Goal: Information Seeking & Learning: Find specific fact

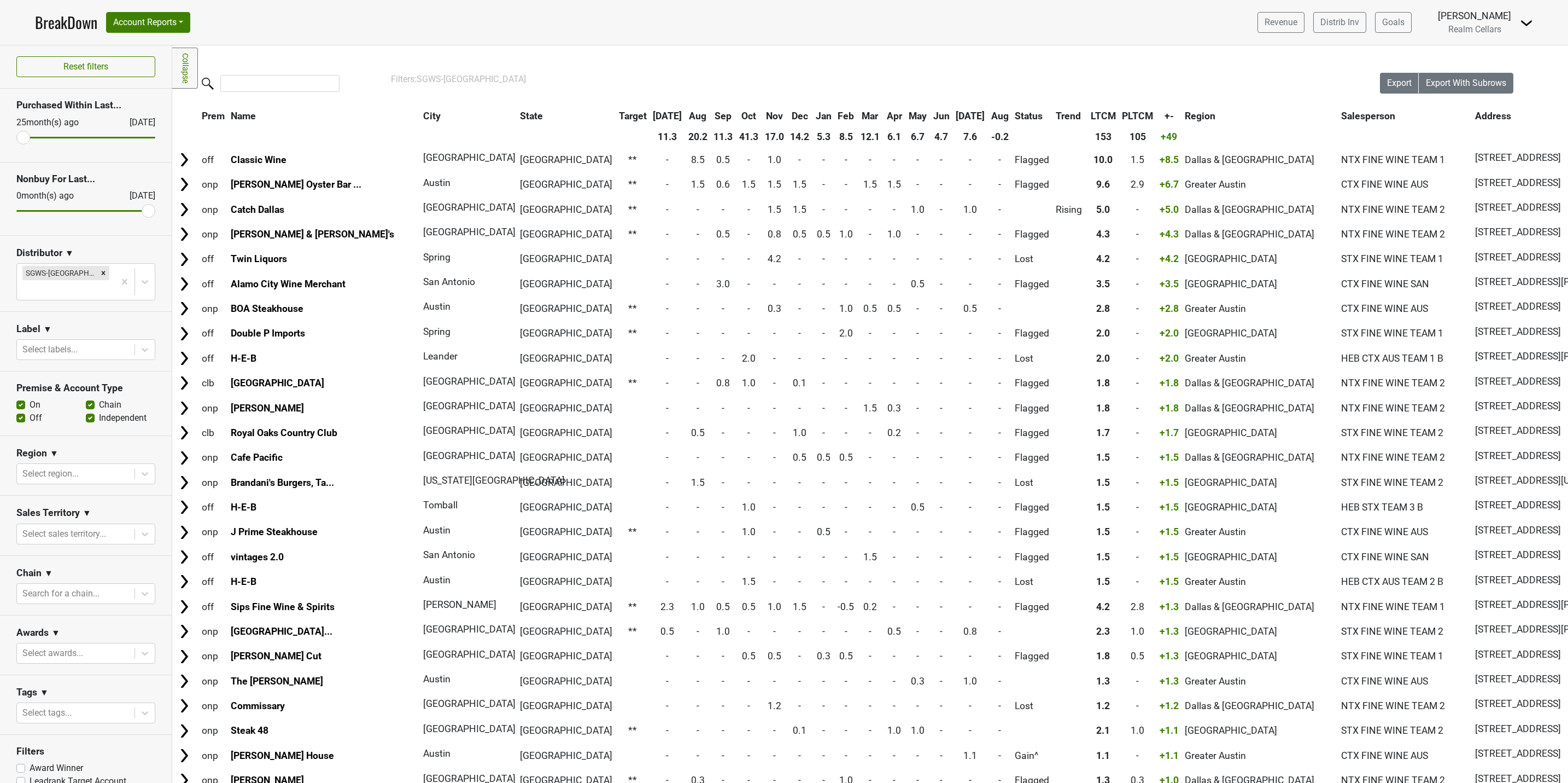
click at [52, 30] on link "BreakDown" at bounding box center [66, 23] width 62 height 23
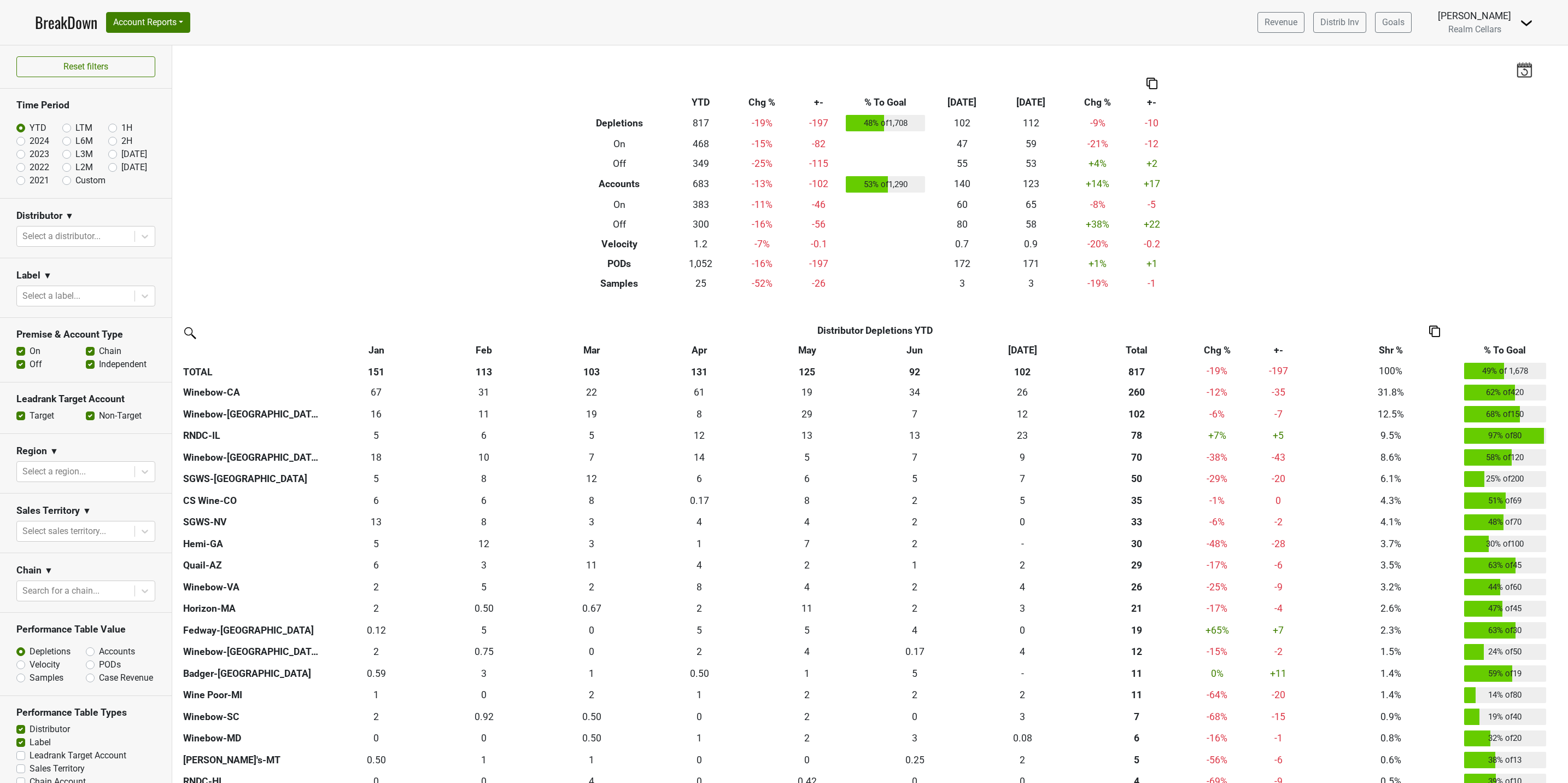
click at [99, 415] on label "Non-Target" at bounding box center [120, 416] width 43 height 13
click at [86, 415] on input "Non-Target" at bounding box center [90, 414] width 9 height 11
checkbox input "false"
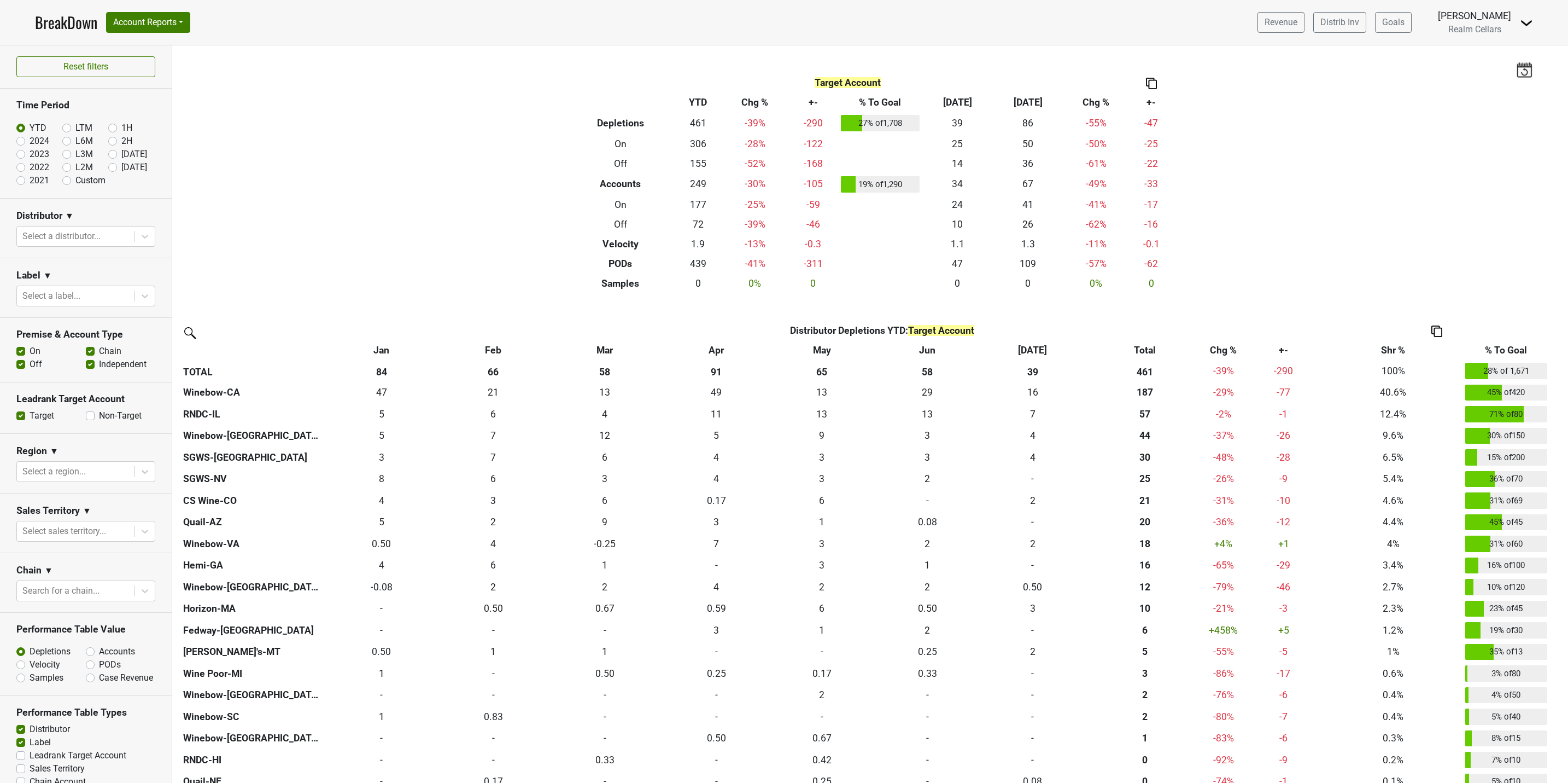
click at [76, 127] on label "LTM" at bounding box center [84, 128] width 17 height 13
click at [62, 127] on input "LTM" at bounding box center [84, 127] width 44 height 11
radio input "true"
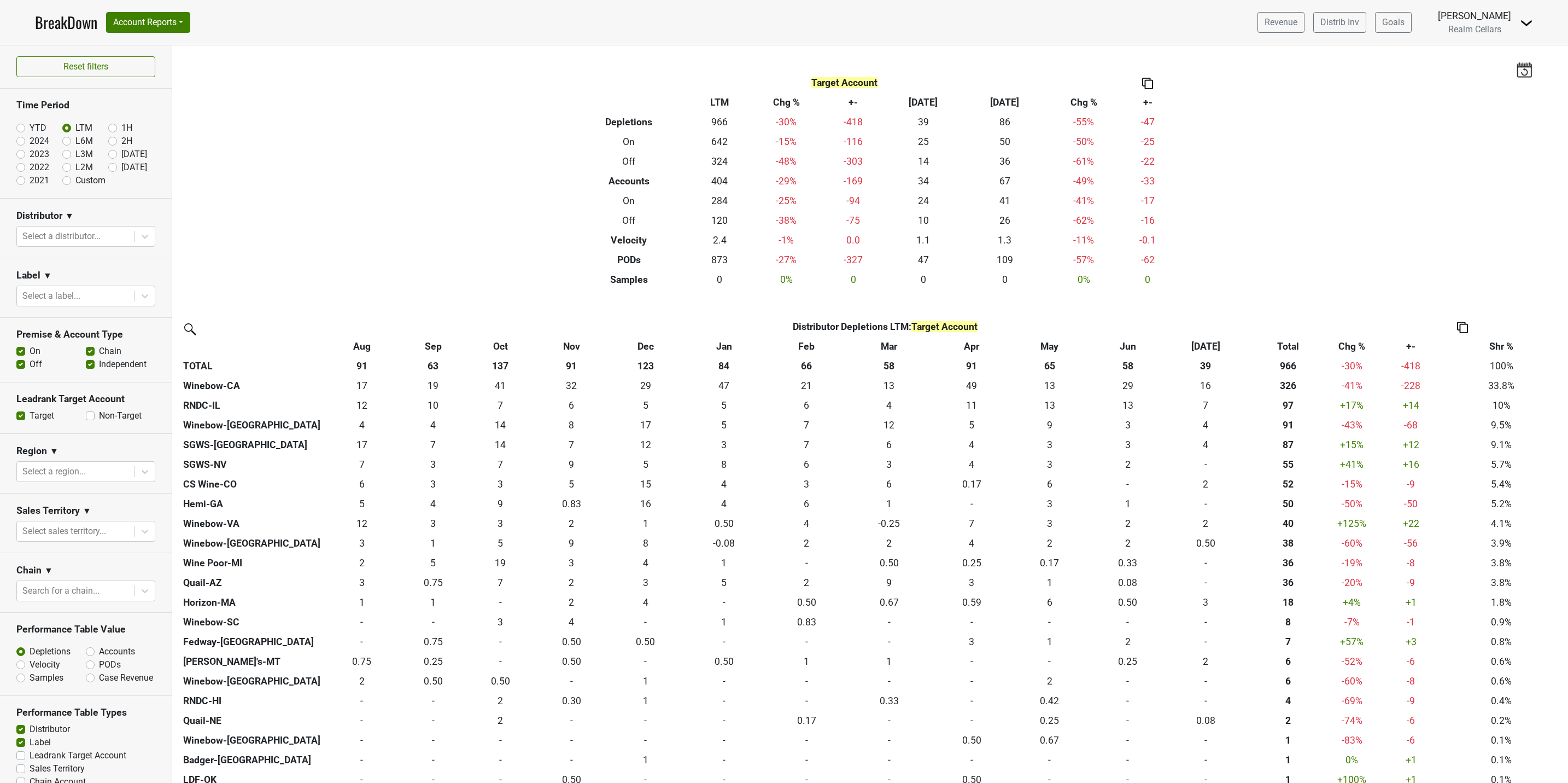
click at [30, 127] on label "YTD" at bounding box center [38, 128] width 17 height 13
click at [18, 127] on input "YTD" at bounding box center [39, 127] width 44 height 11
radio input "true"
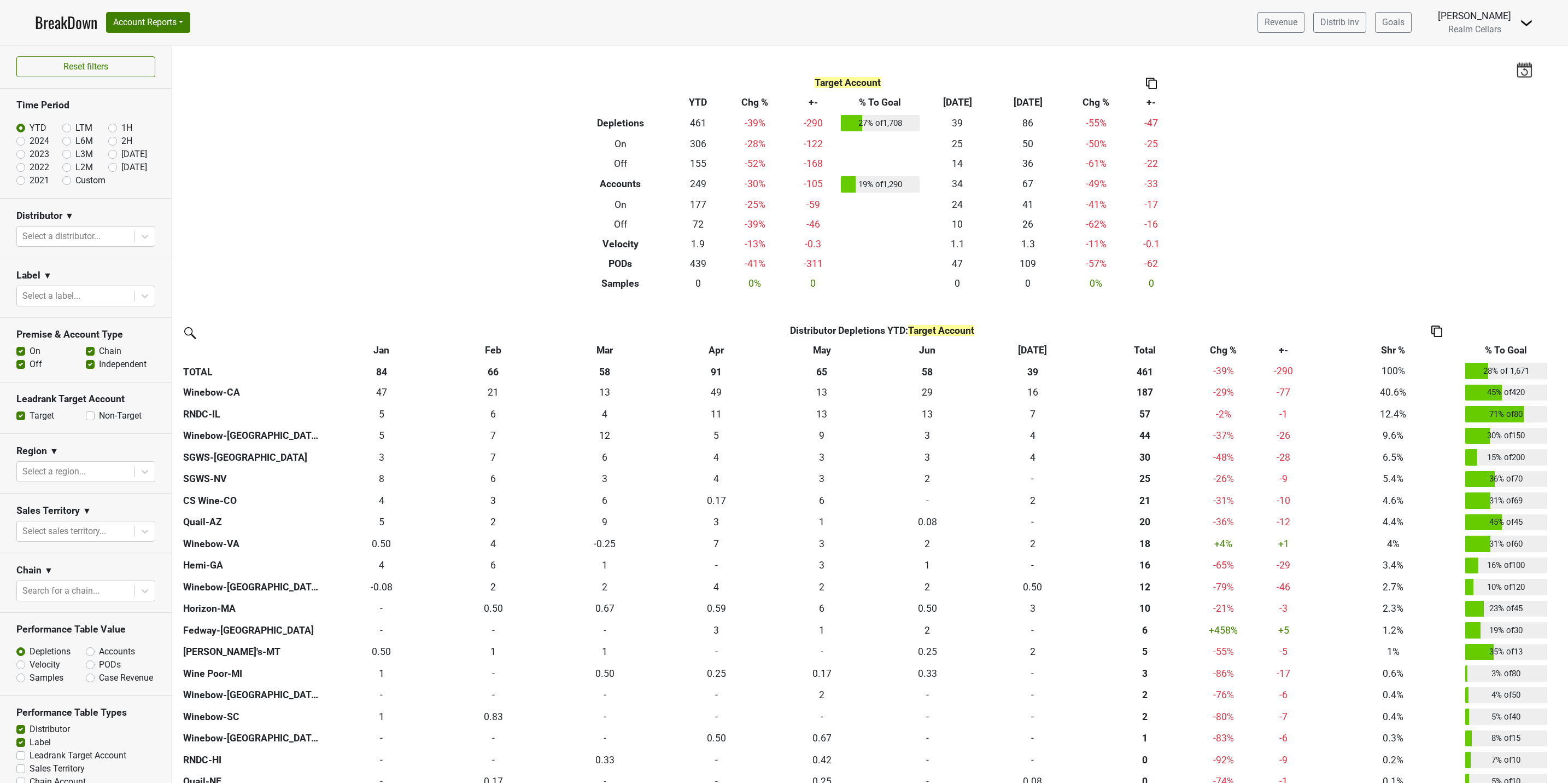
click at [99, 419] on label "Non-Target" at bounding box center [120, 416] width 43 height 13
click at [86, 419] on input "Non-Target" at bounding box center [90, 414] width 9 height 11
checkbox input "true"
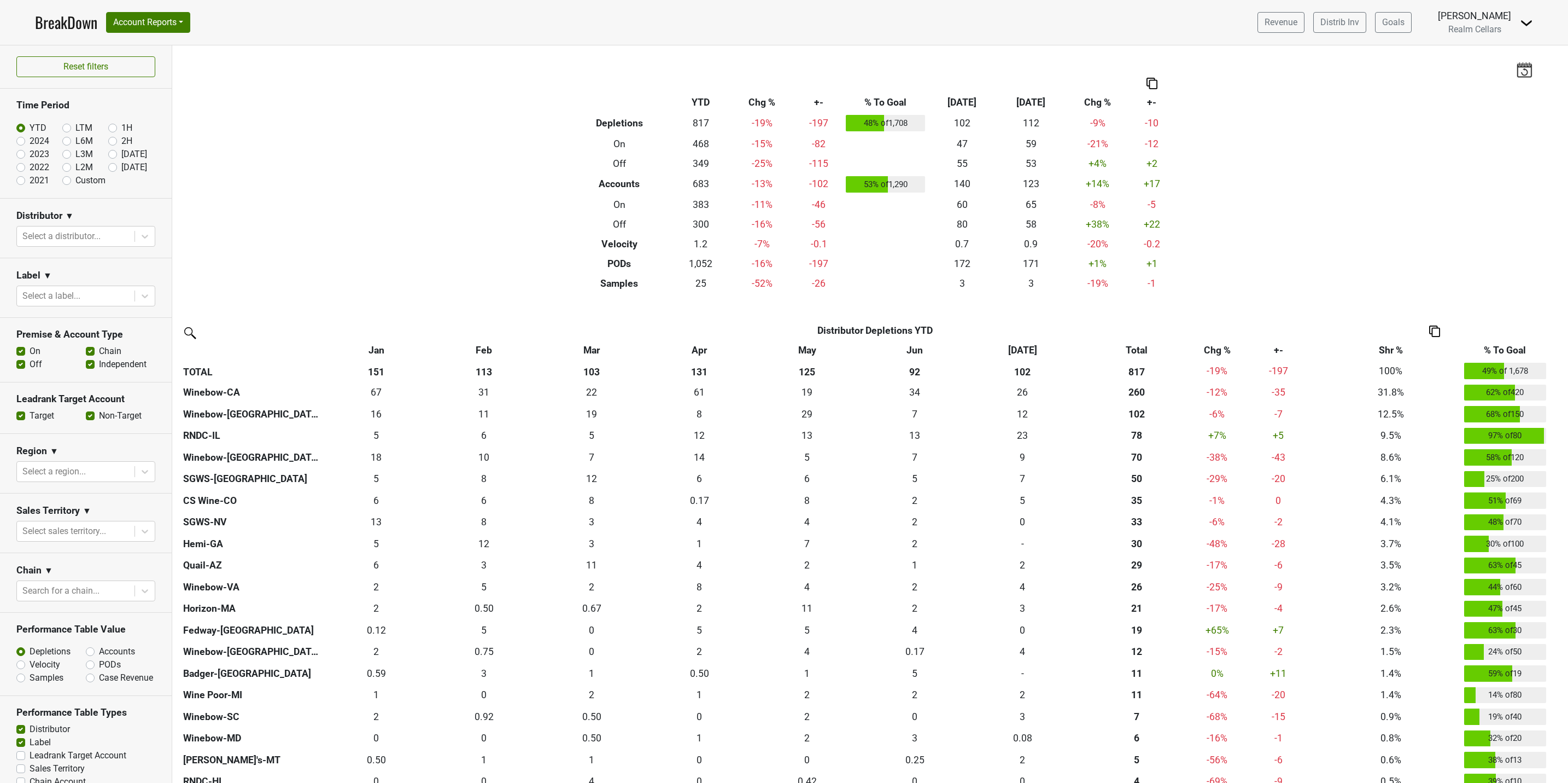
click at [30, 417] on label "Target" at bounding box center [42, 416] width 25 height 13
click at [20, 417] on input "Target" at bounding box center [21, 414] width 9 height 11
checkbox input "false"
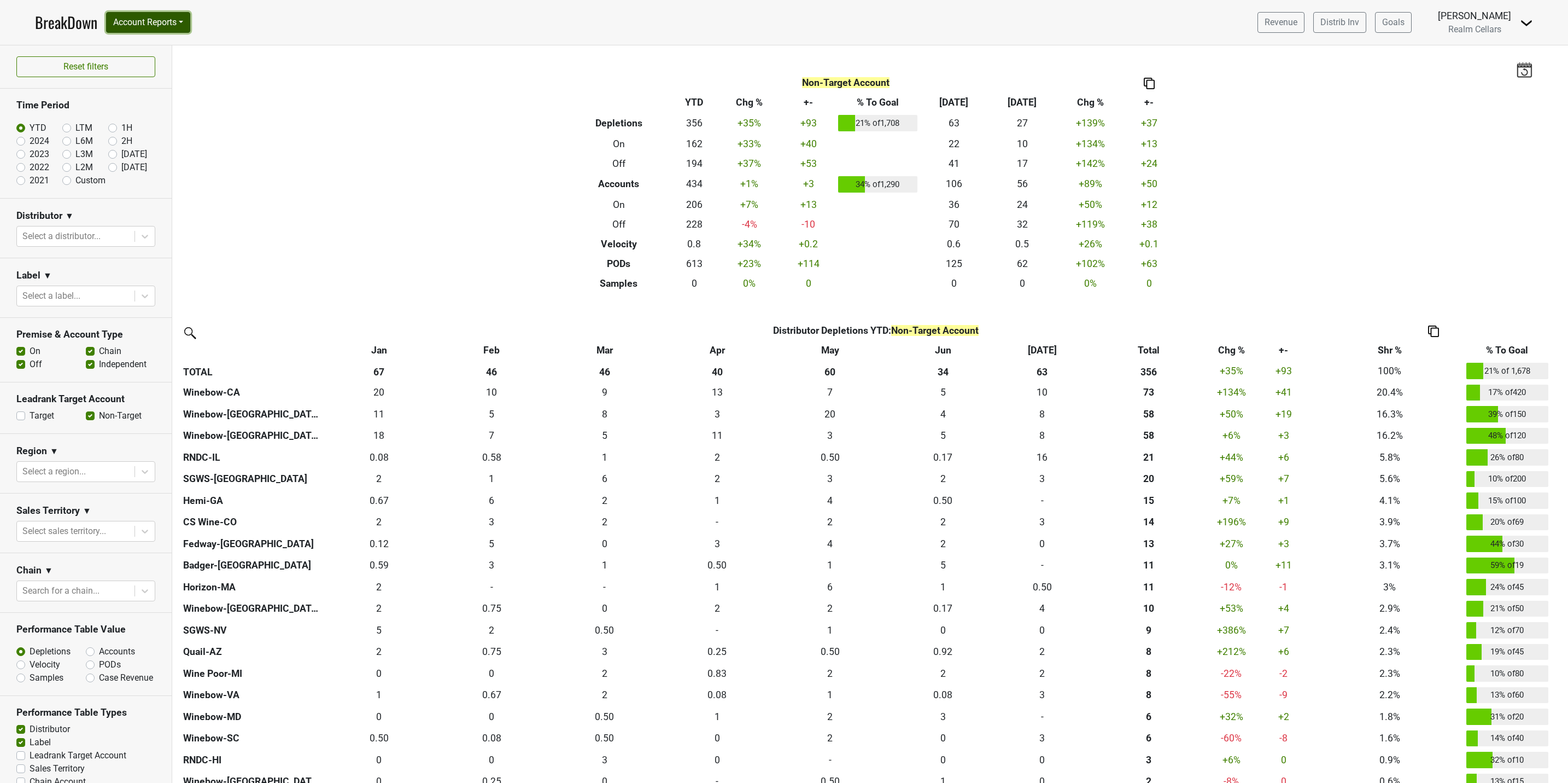
click at [138, 17] on button "Account Reports" at bounding box center [148, 23] width 84 height 21
click at [138, 49] on link "SuperRanker" at bounding box center [155, 47] width 97 height 17
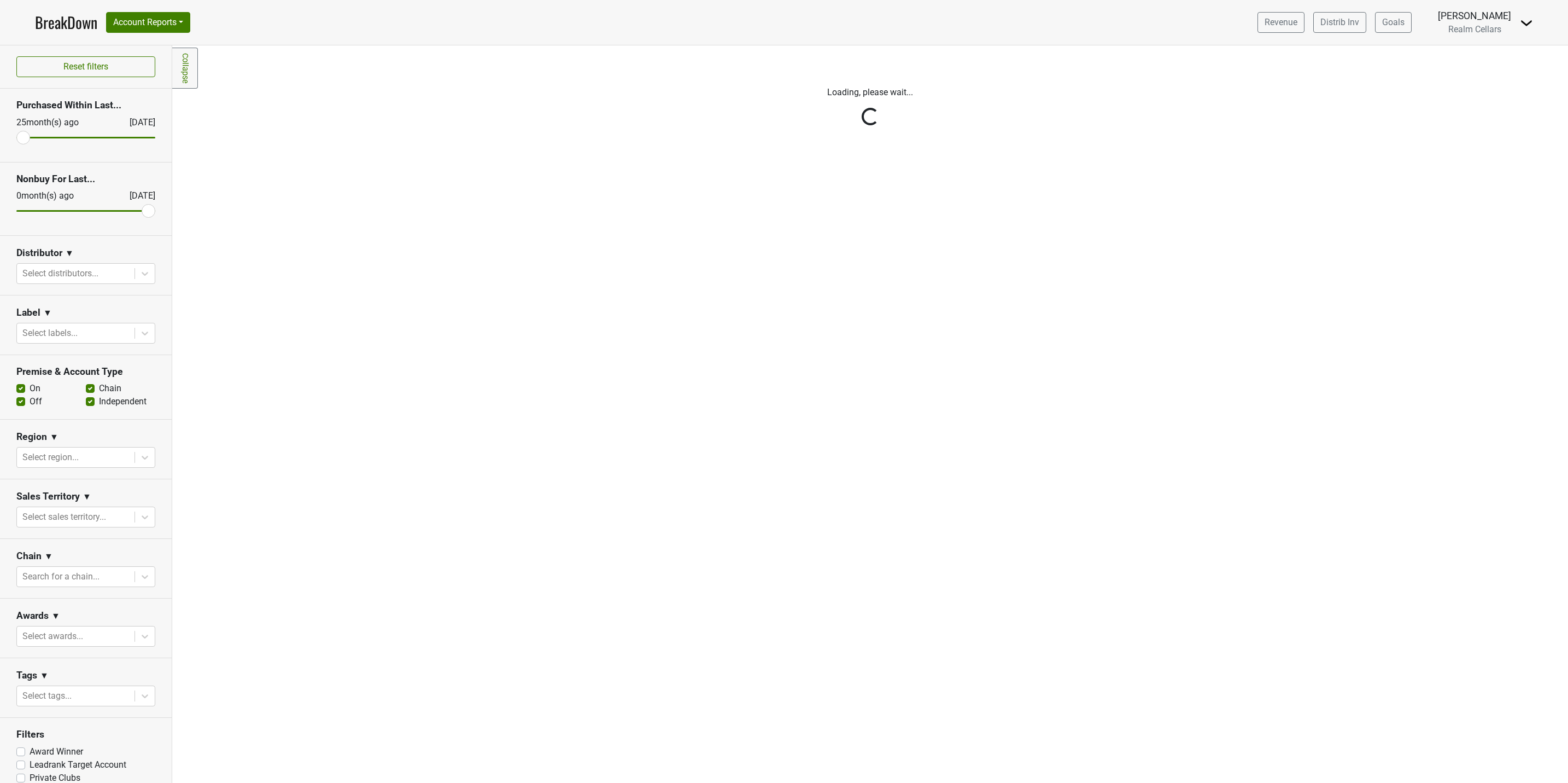
scroll to position [17, 0]
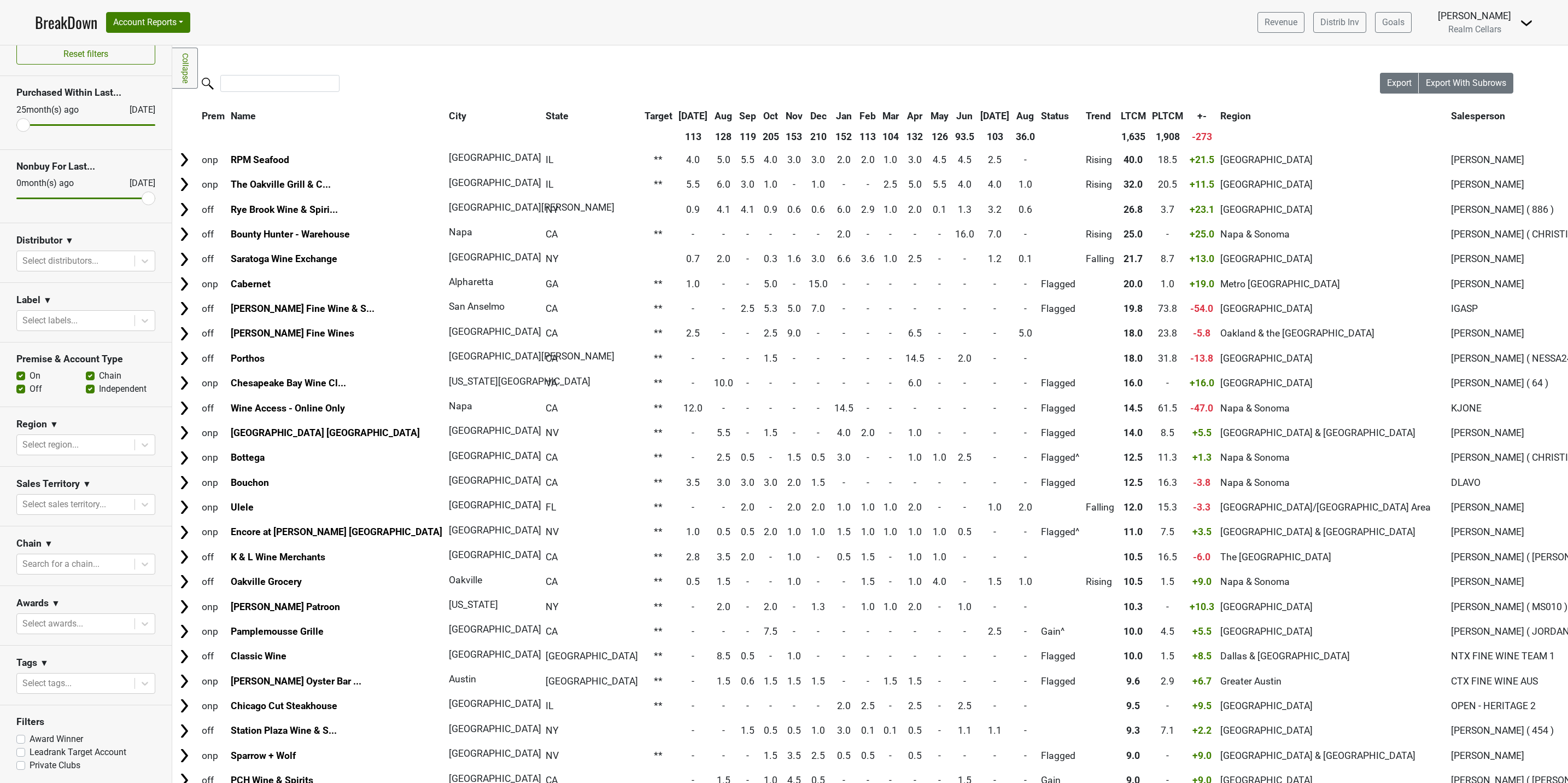
click at [30, 752] on label "Leadrank Target Account" at bounding box center [78, 752] width 97 height 13
click at [20, 752] on input "Leadrank Target Account" at bounding box center [21, 751] width 9 height 11
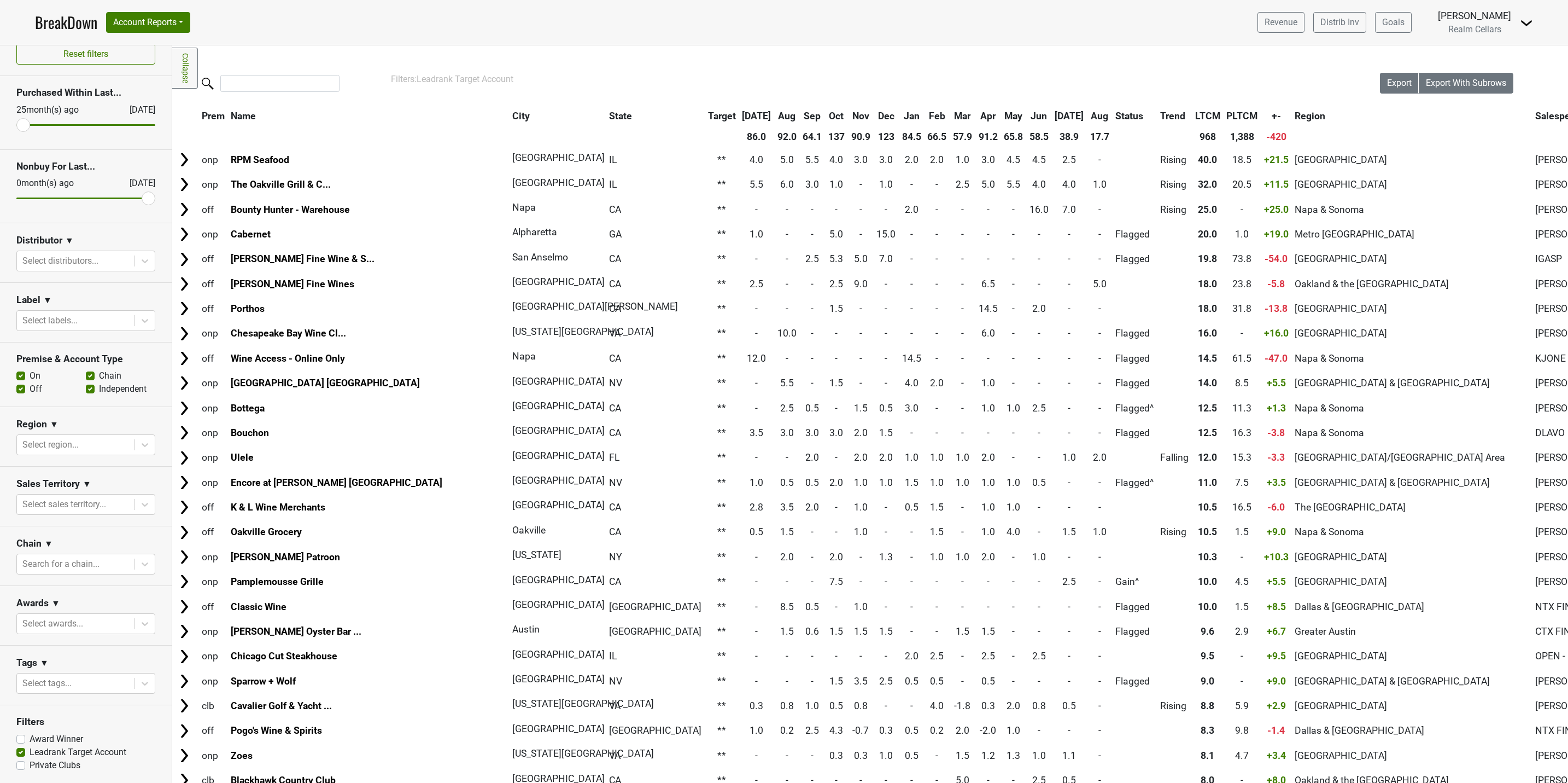
click at [30, 752] on label "Leadrank Target Account" at bounding box center [78, 752] width 97 height 13
click at [20, 752] on input "Leadrank Target Account" at bounding box center [21, 751] width 9 height 11
checkbox input "false"
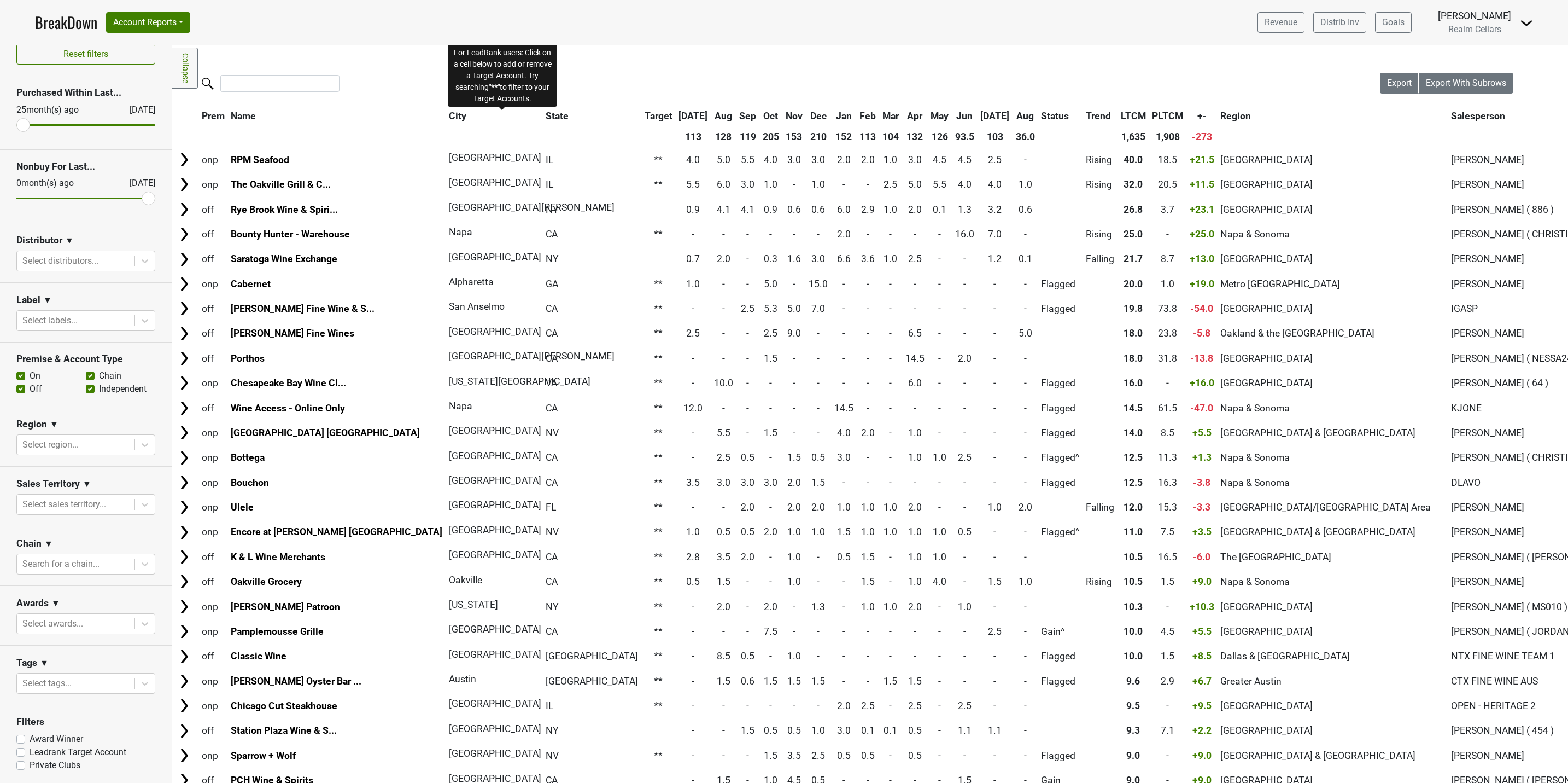
click at [644, 115] on span "Target" at bounding box center [658, 116] width 28 height 11
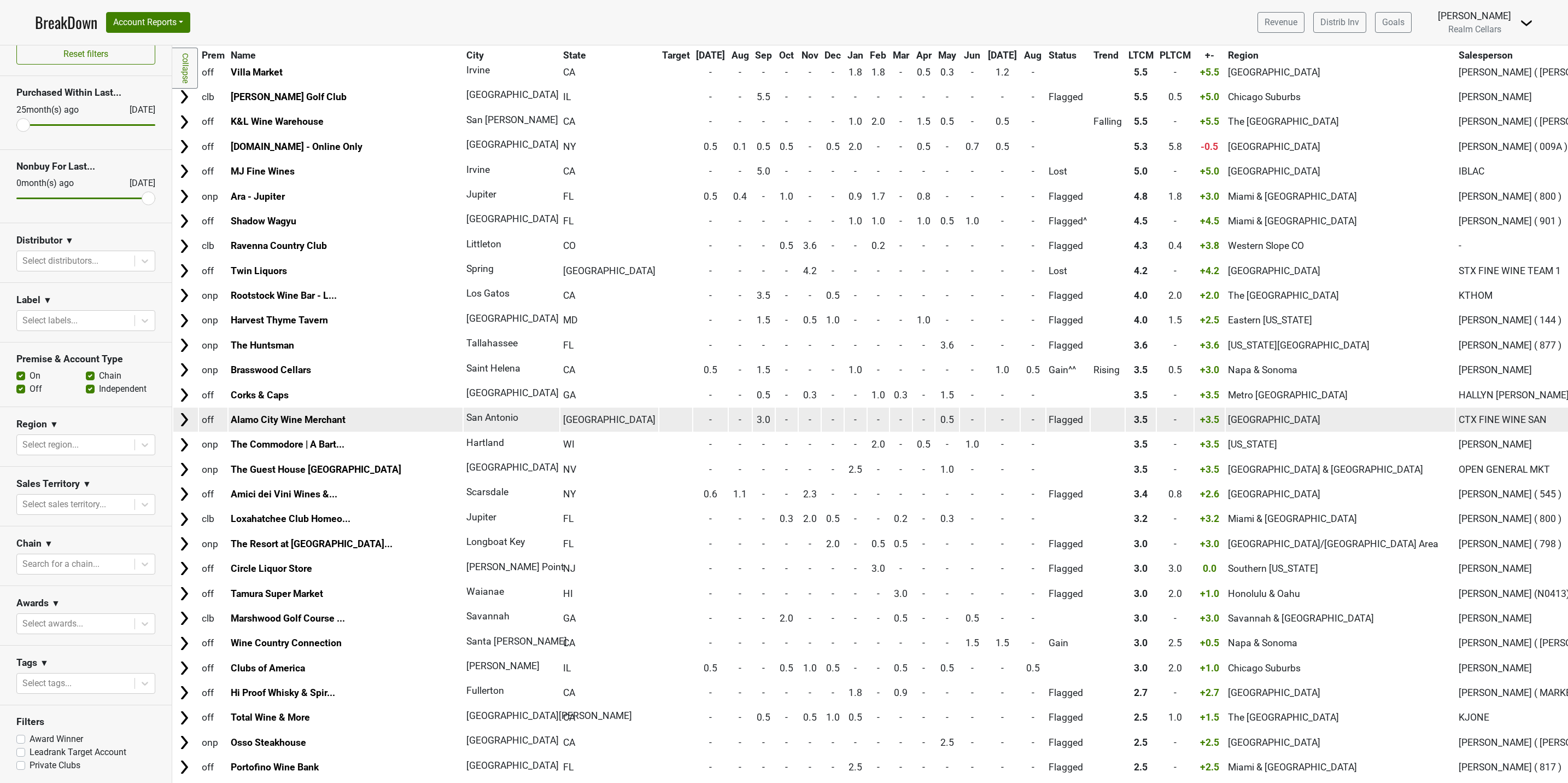
scroll to position [0, 0]
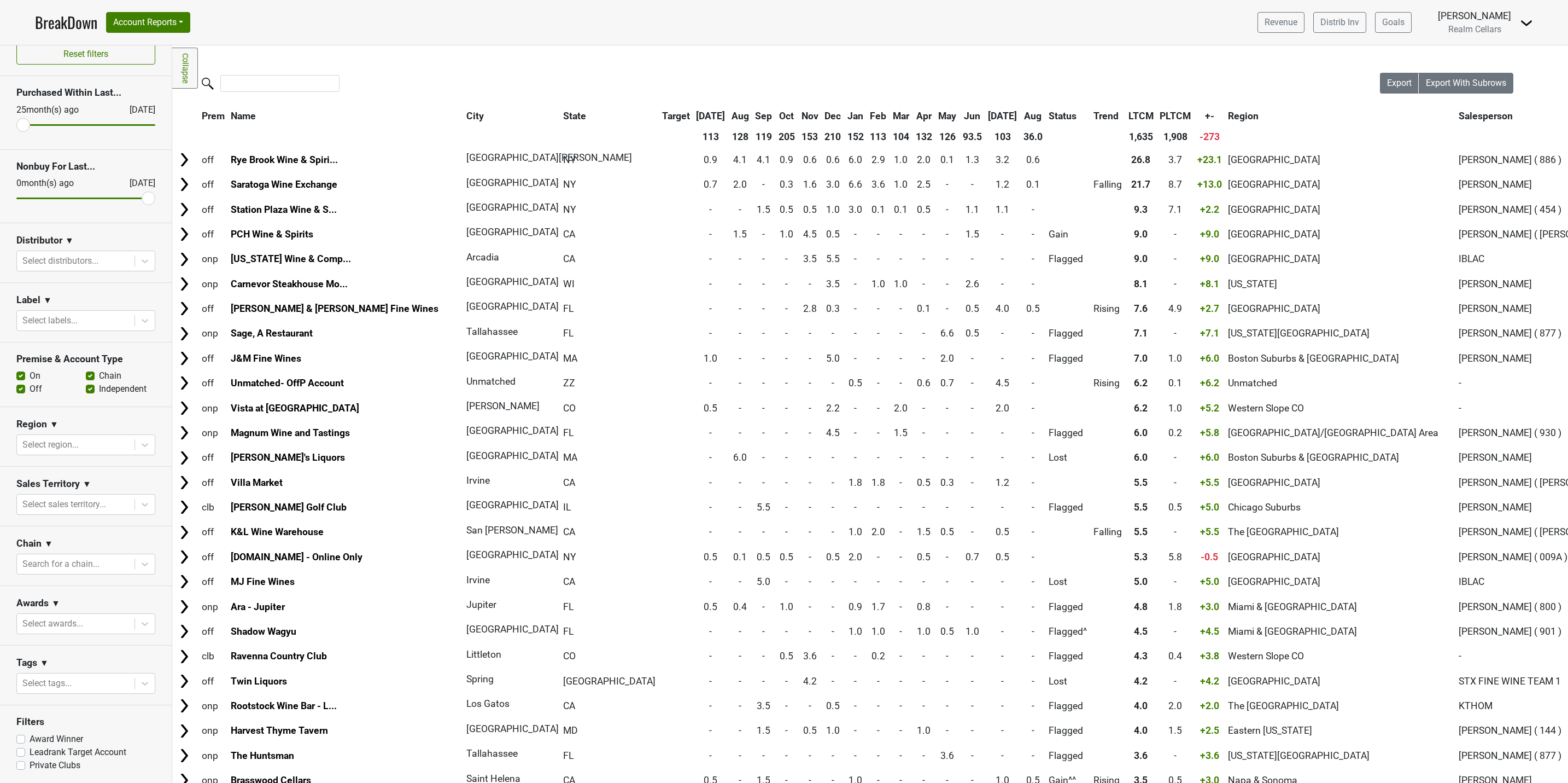
click at [61, 15] on link "BreakDown" at bounding box center [66, 23] width 62 height 23
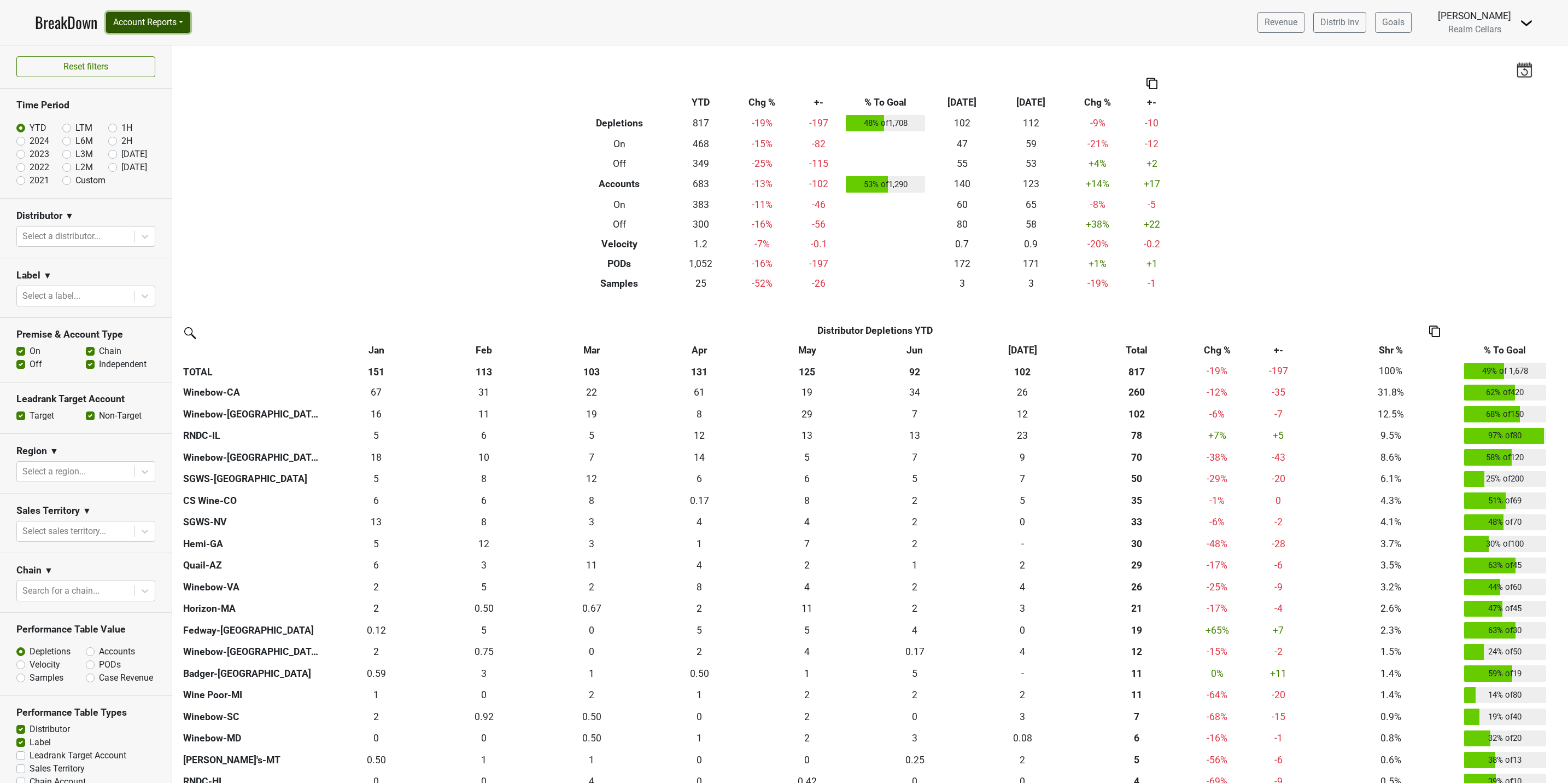
click at [142, 20] on button "Account Reports" at bounding box center [148, 23] width 84 height 21
click at [151, 47] on link "SuperRanker" at bounding box center [155, 47] width 97 height 17
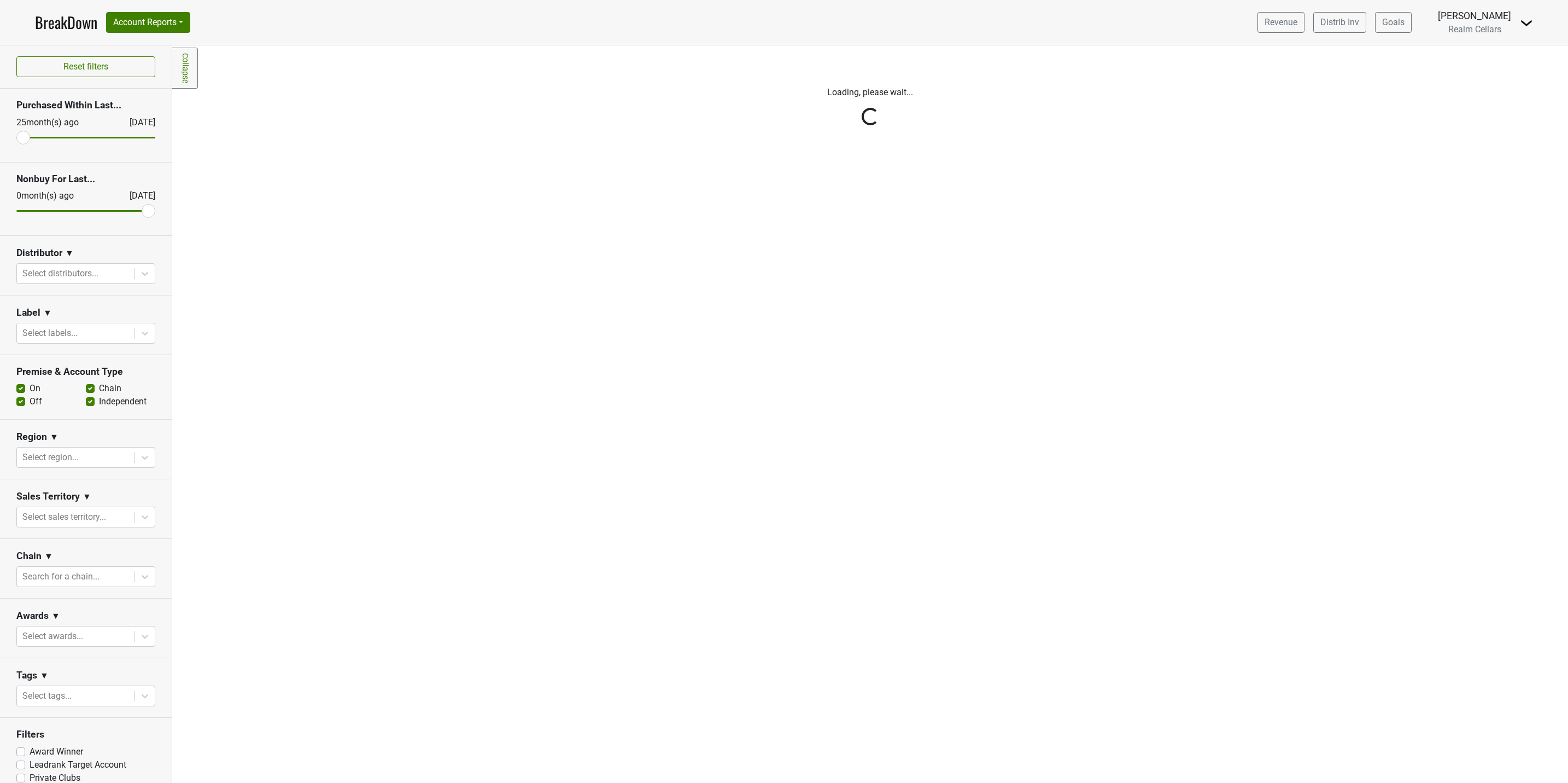
click at [132, 276] on div "Reset filters Purchased Within Last... 25 month(s) ago Aug '25 Nonbuy For Last.…" at bounding box center [86, 414] width 172 height 738
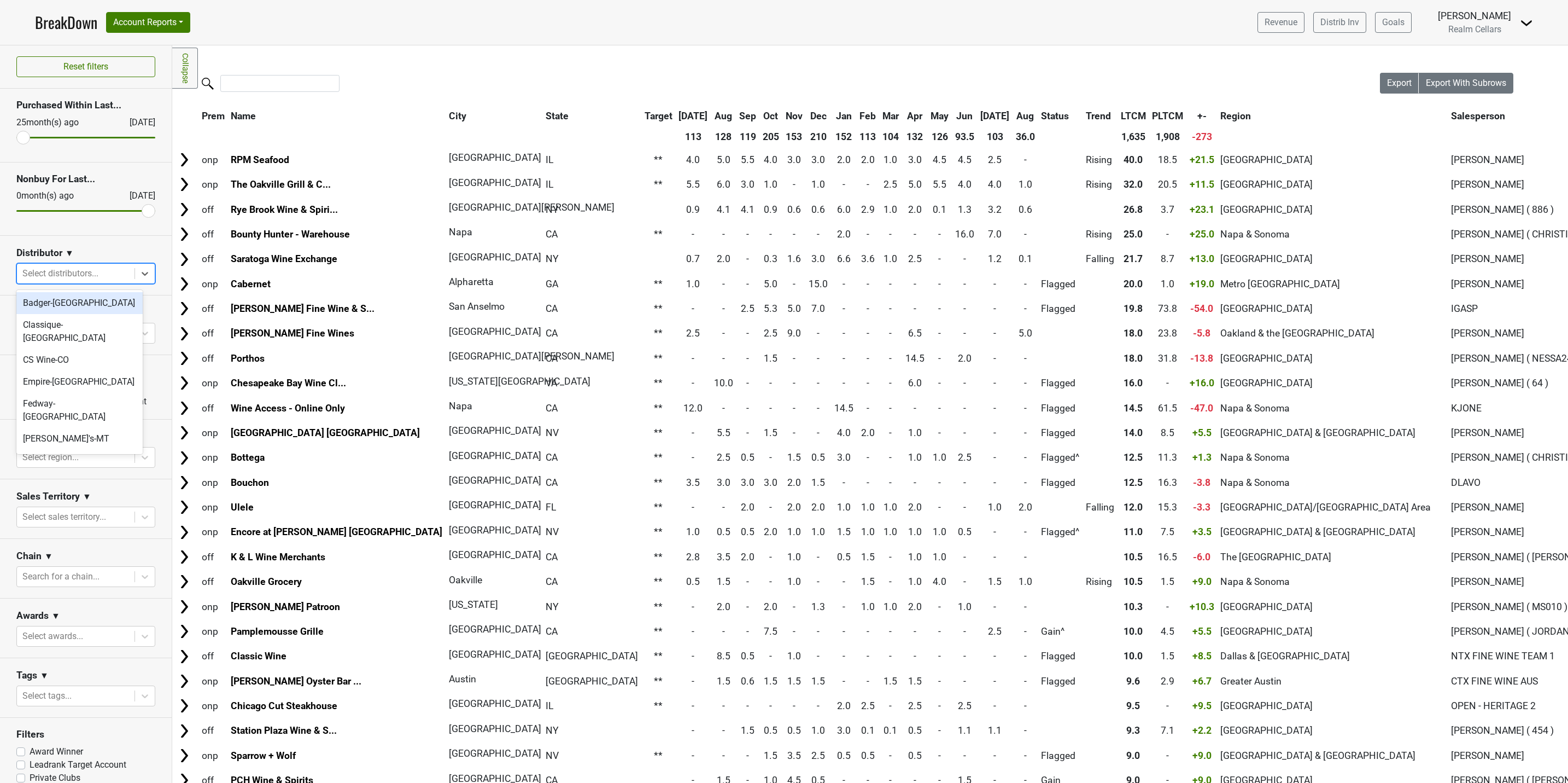
click at [140, 276] on icon at bounding box center [145, 273] width 11 height 11
click at [92, 379] on div "SGWS-NV" at bounding box center [80, 390] width 126 height 22
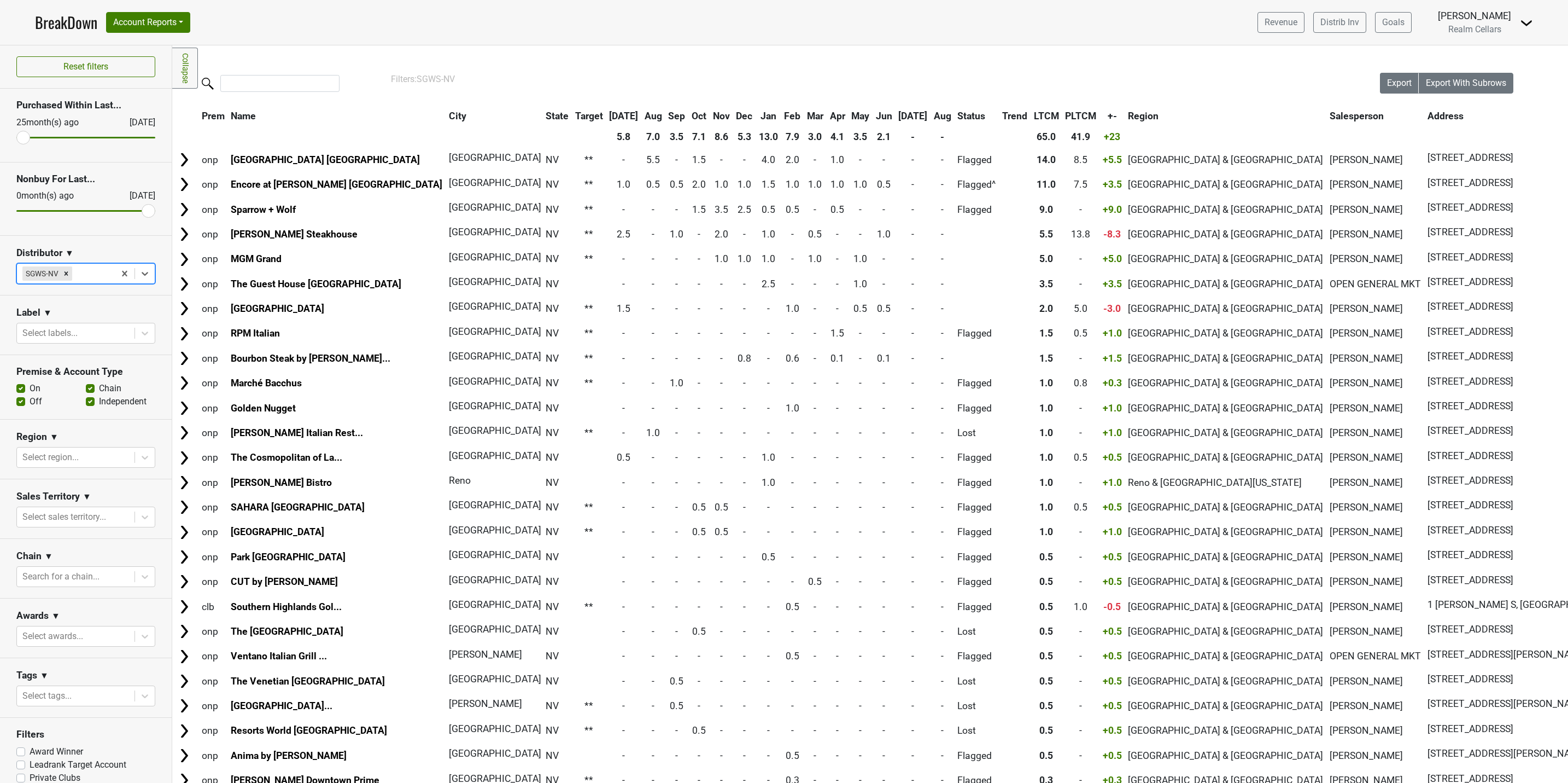
click at [74, 28] on link "BreakDown" at bounding box center [66, 23] width 62 height 23
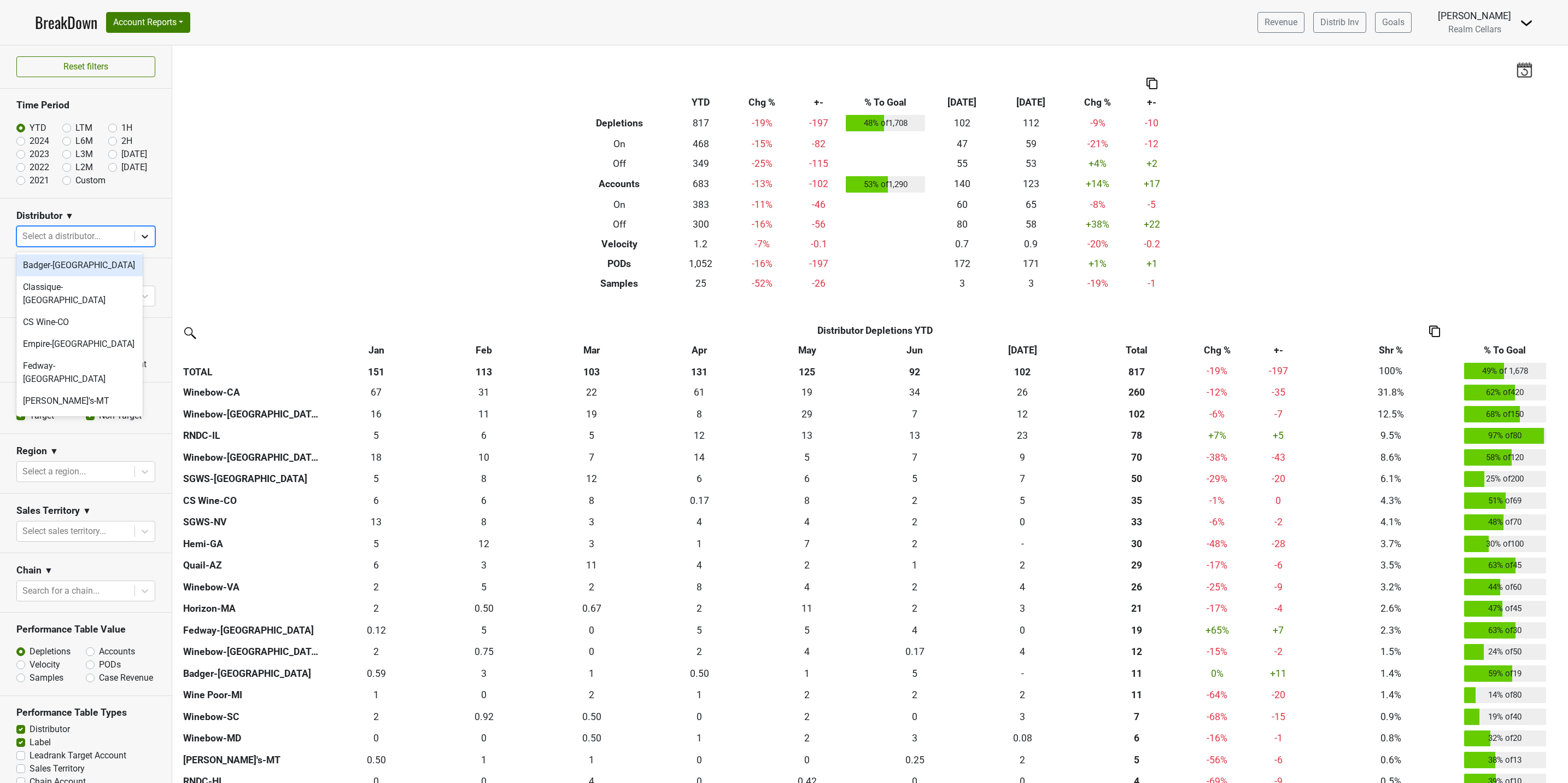
click at [140, 240] on icon at bounding box center [145, 236] width 11 height 11
click at [39, 341] on div "SGWS-NV" at bounding box center [80, 352] width 126 height 22
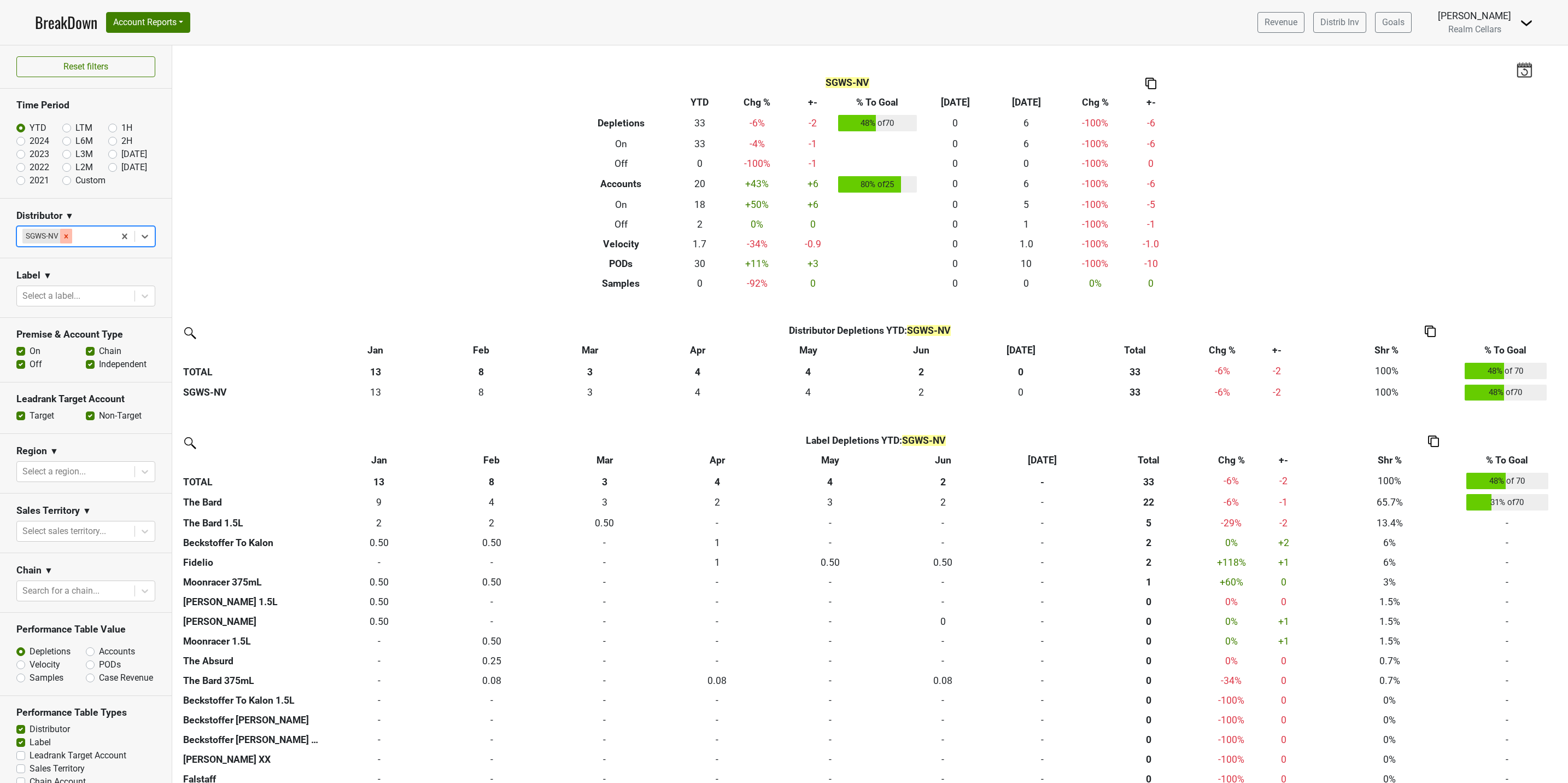
click at [66, 236] on icon "Remove SGWS-NV" at bounding box center [66, 236] width 4 height 4
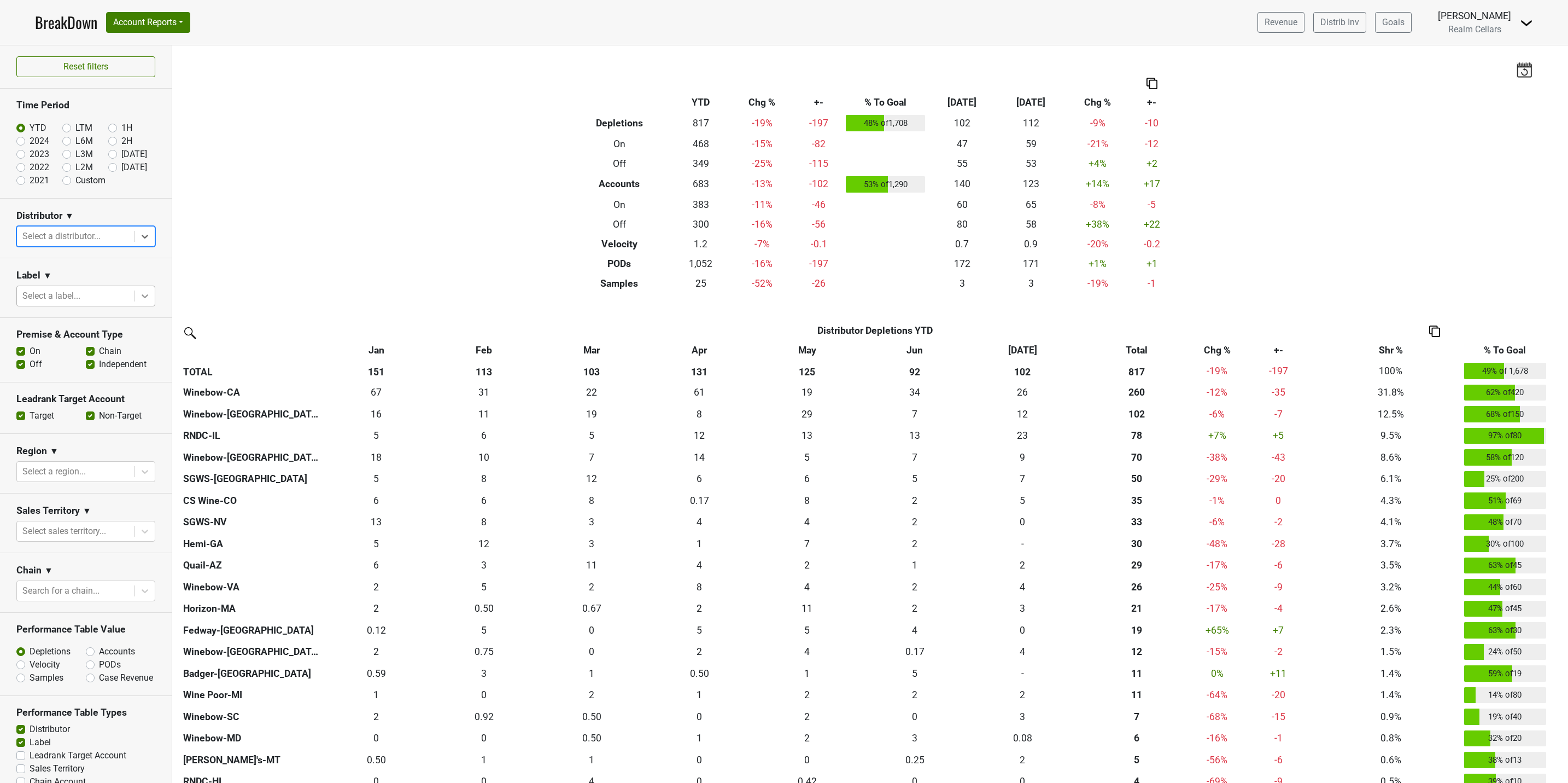
click at [140, 295] on icon at bounding box center [145, 296] width 11 height 11
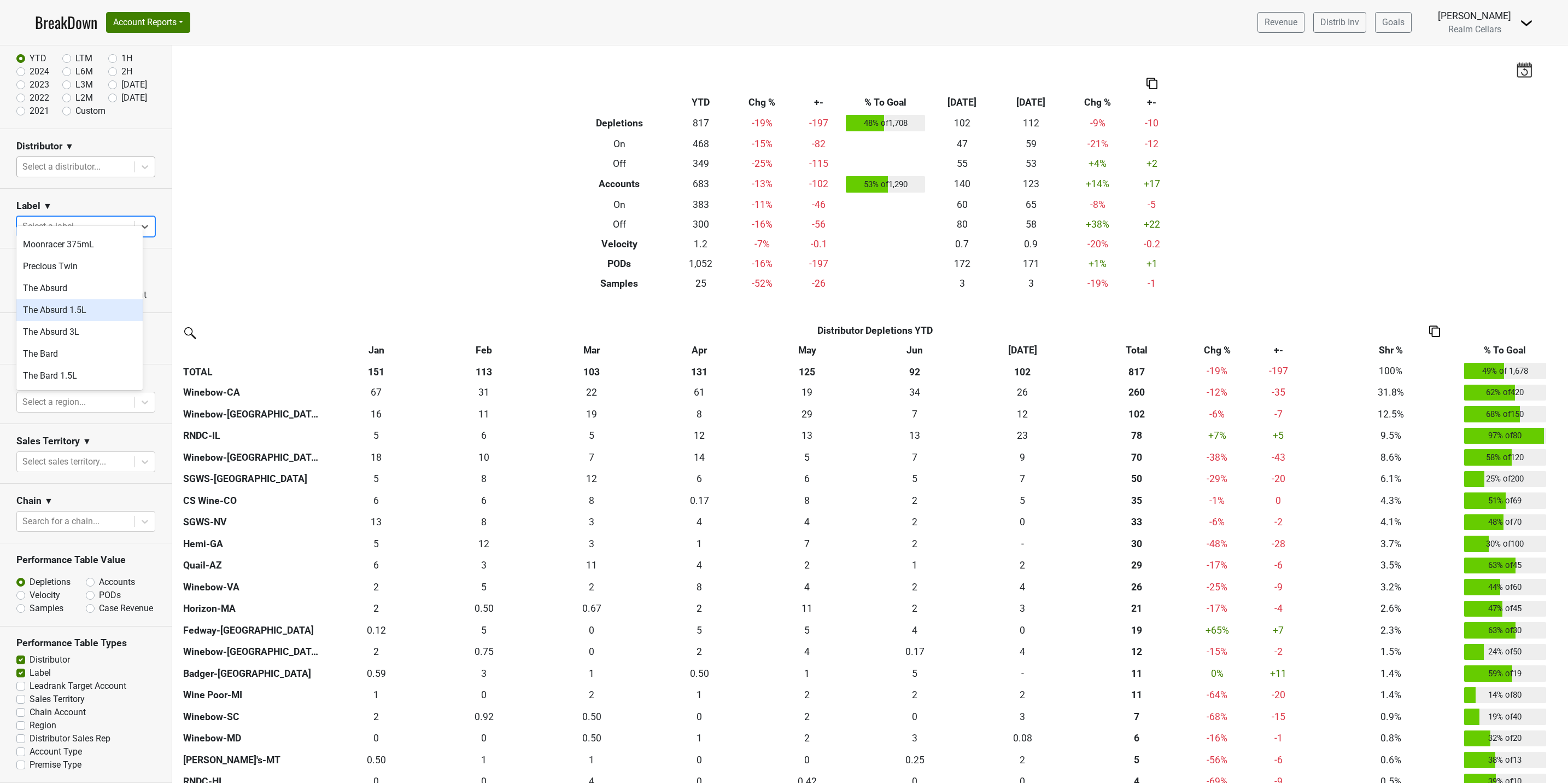
scroll to position [574, 0]
click at [74, 306] on div "The Bard" at bounding box center [80, 317] width 126 height 22
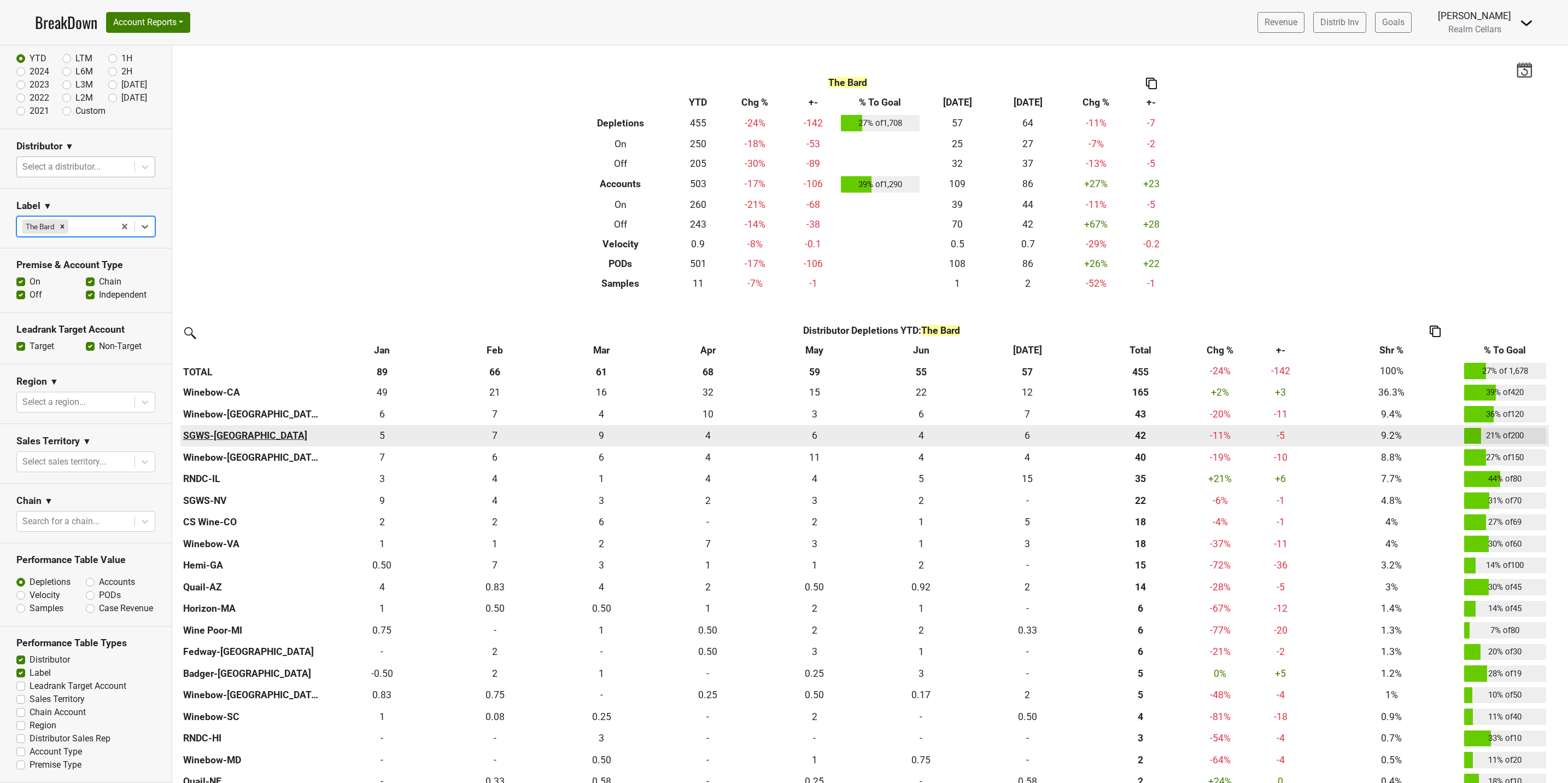
click at [200, 435] on th "SGWS-[GEOGRAPHIC_DATA]" at bounding box center [251, 436] width 142 height 22
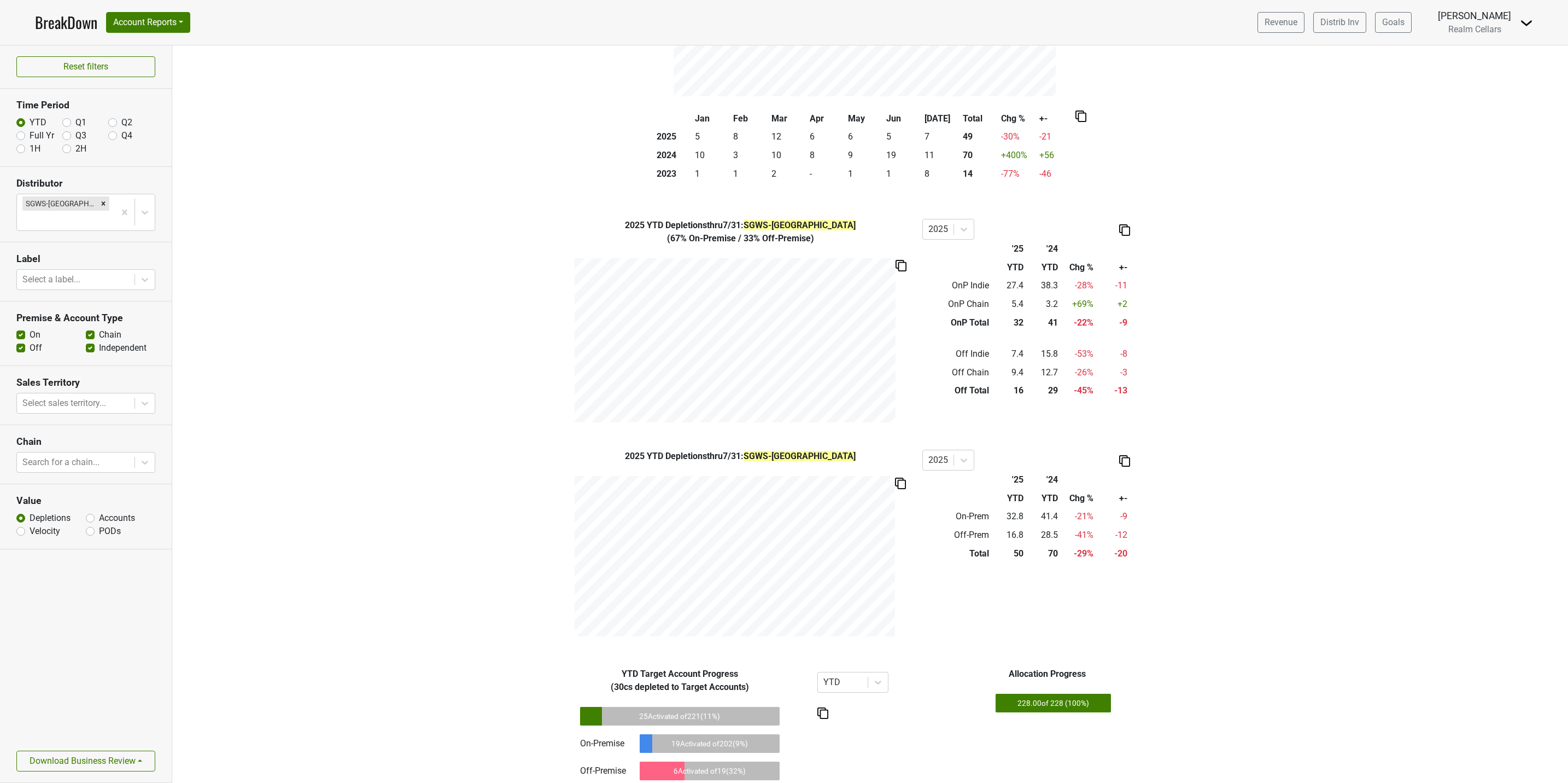
scroll to position [227, 0]
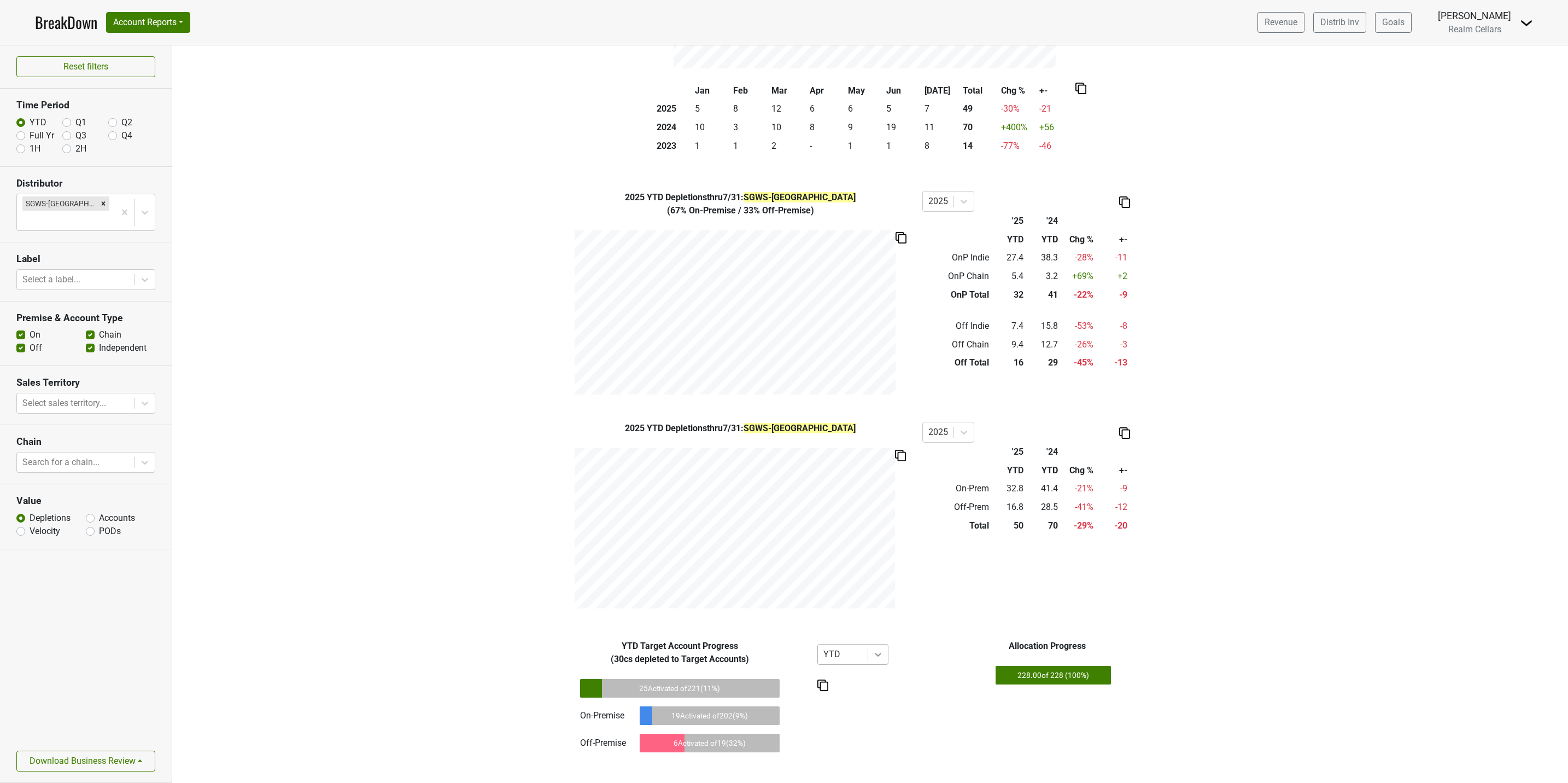
click at [875, 656] on icon at bounding box center [878, 655] width 7 height 4
click at [848, 704] on div "LTM" at bounding box center [853, 704] width 71 height 22
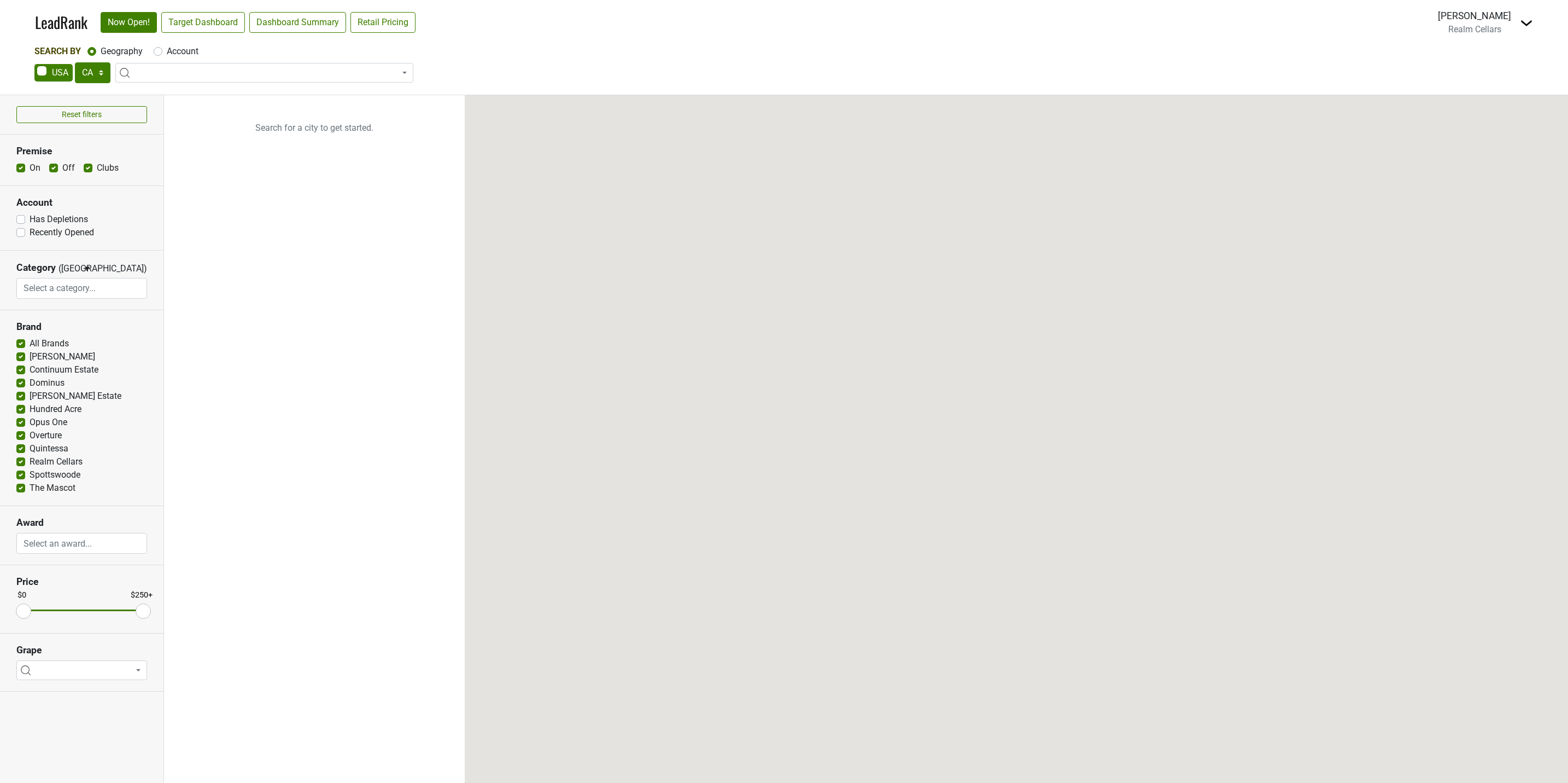
select select "CA"
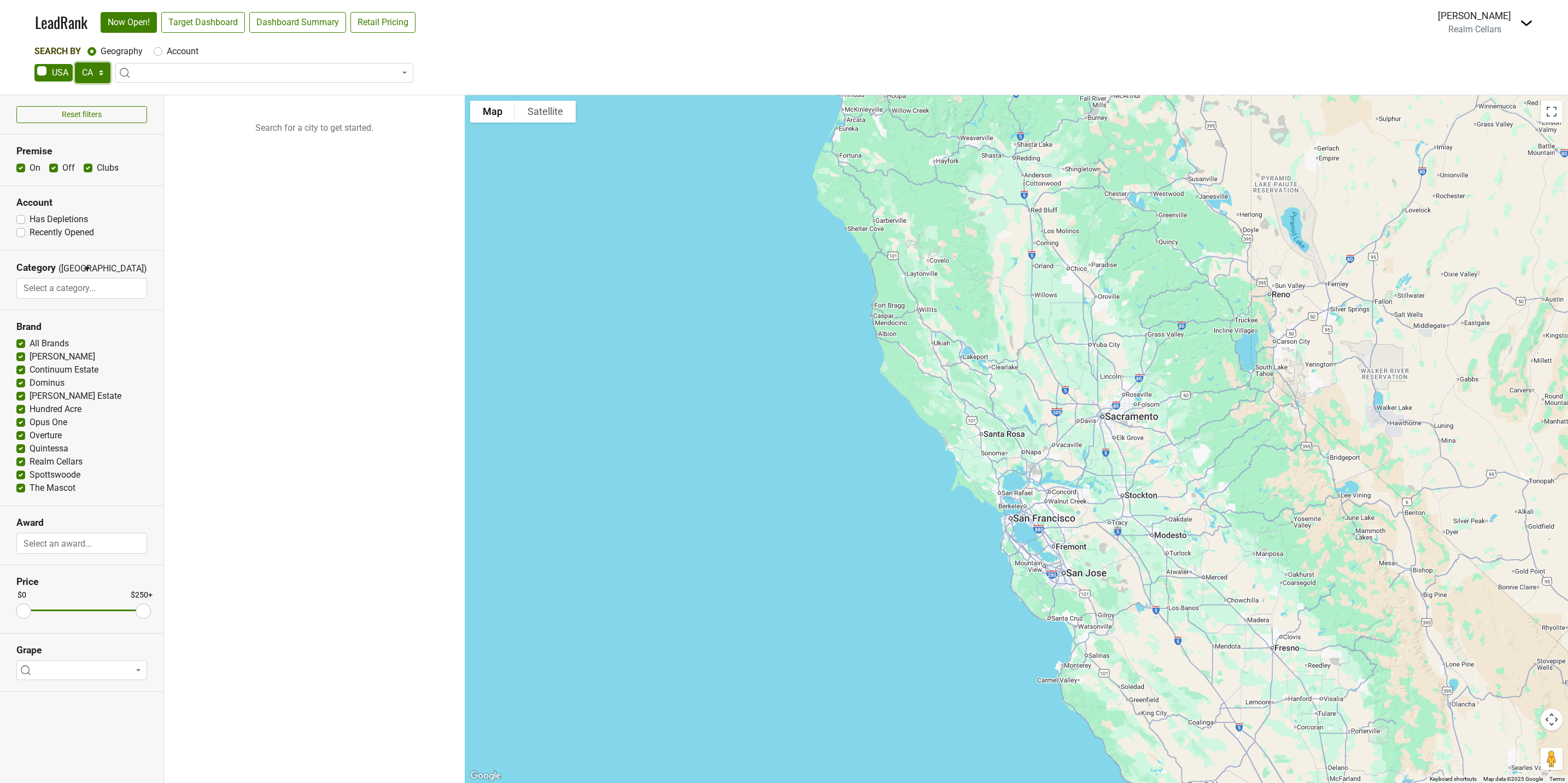
click at [100, 72] on select "AK AL AR AZ CA CO CT DC DE FL GA HI IA ID IL IN KS KY LA MA MD ME MI MN MO MS M…" at bounding box center [92, 73] width 36 height 21
click at [219, 23] on link "Target Dashboard" at bounding box center [203, 23] width 84 height 21
click at [299, 27] on link "Dashboard Summary" at bounding box center [297, 23] width 97 height 21
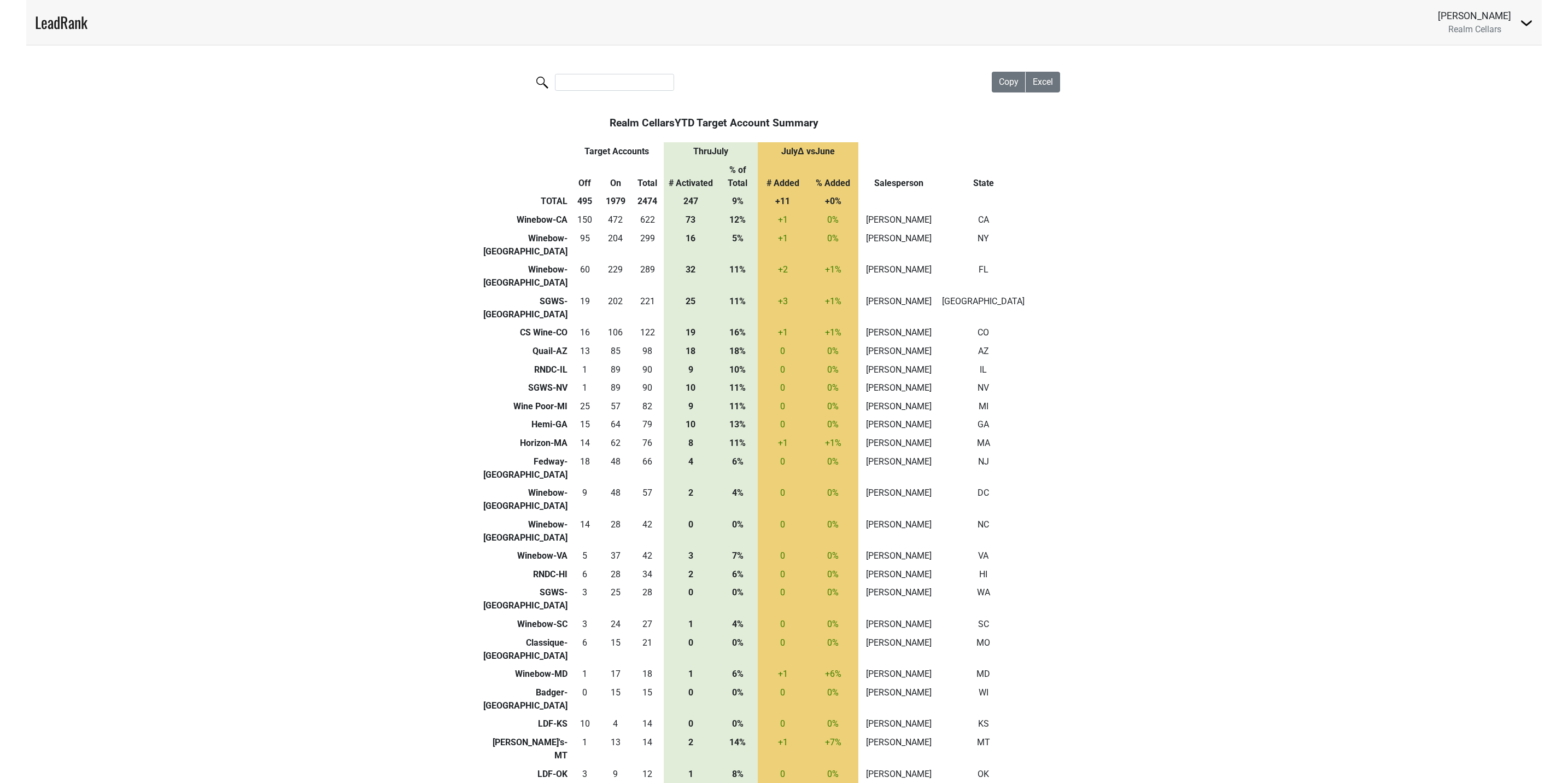
click at [739, 169] on th "% of Total" at bounding box center [737, 177] width 40 height 32
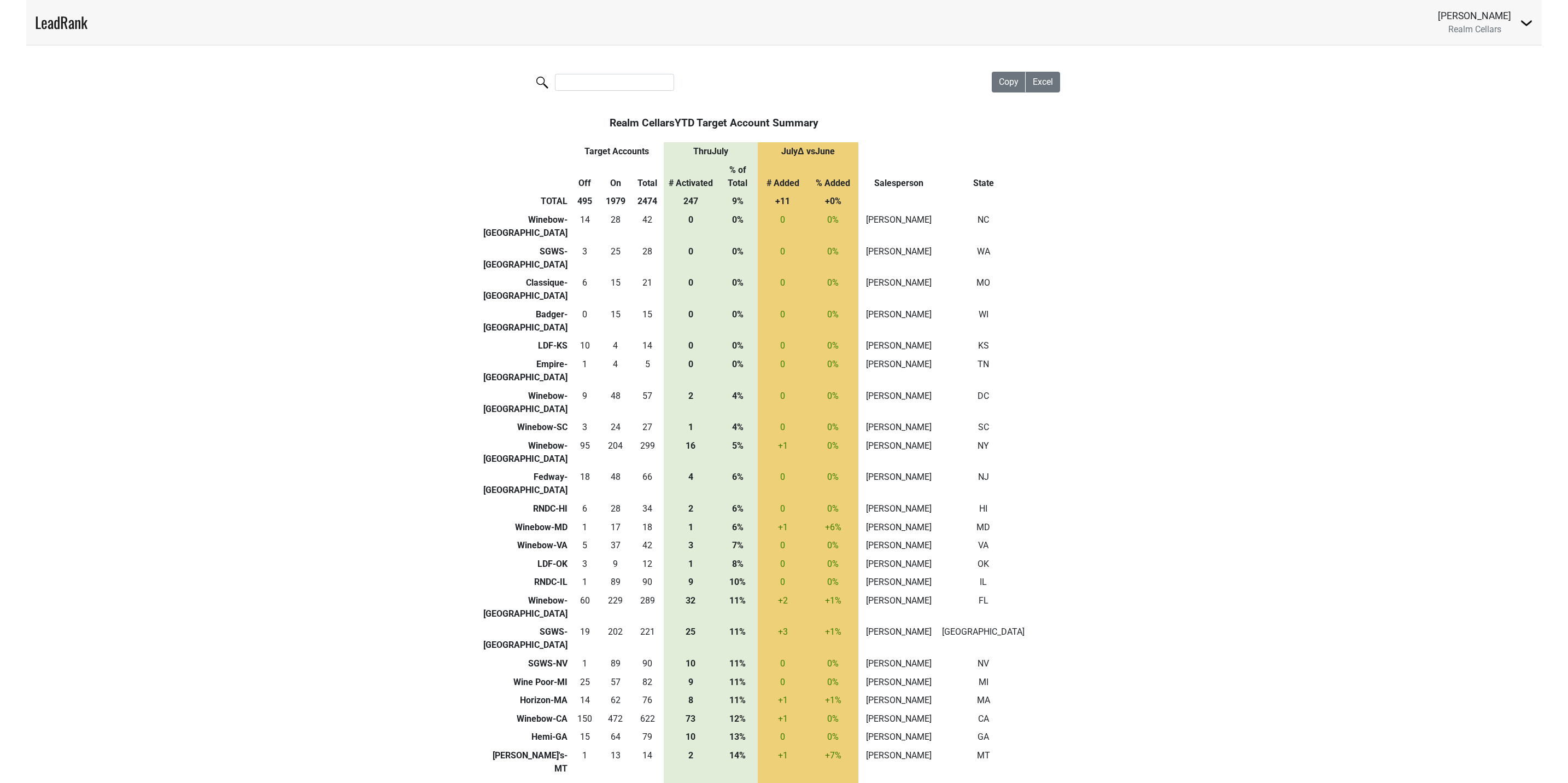
click at [739, 169] on th "% of Total" at bounding box center [737, 177] width 40 height 32
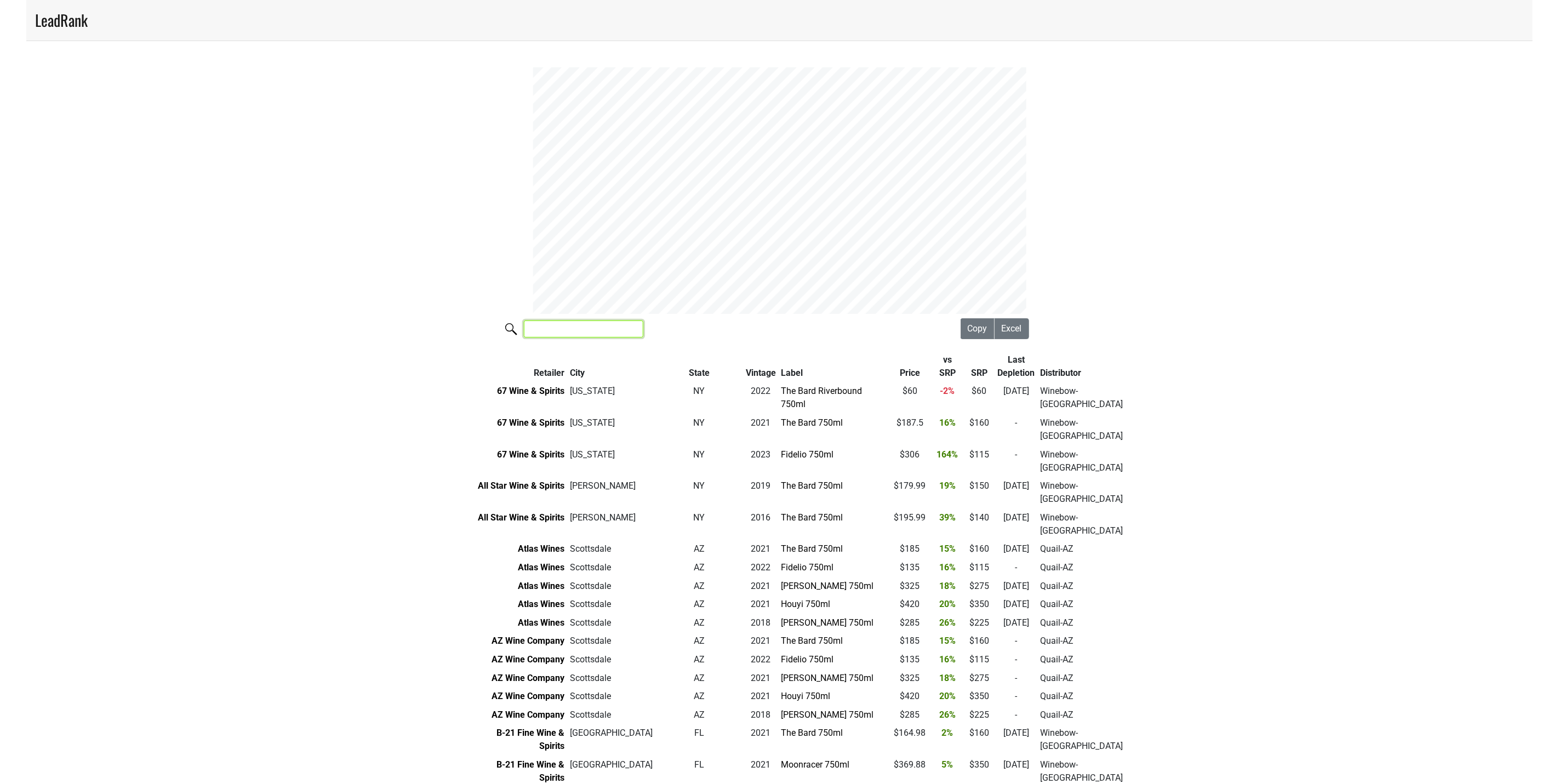
click at [540, 331] on input "search" at bounding box center [583, 328] width 119 height 17
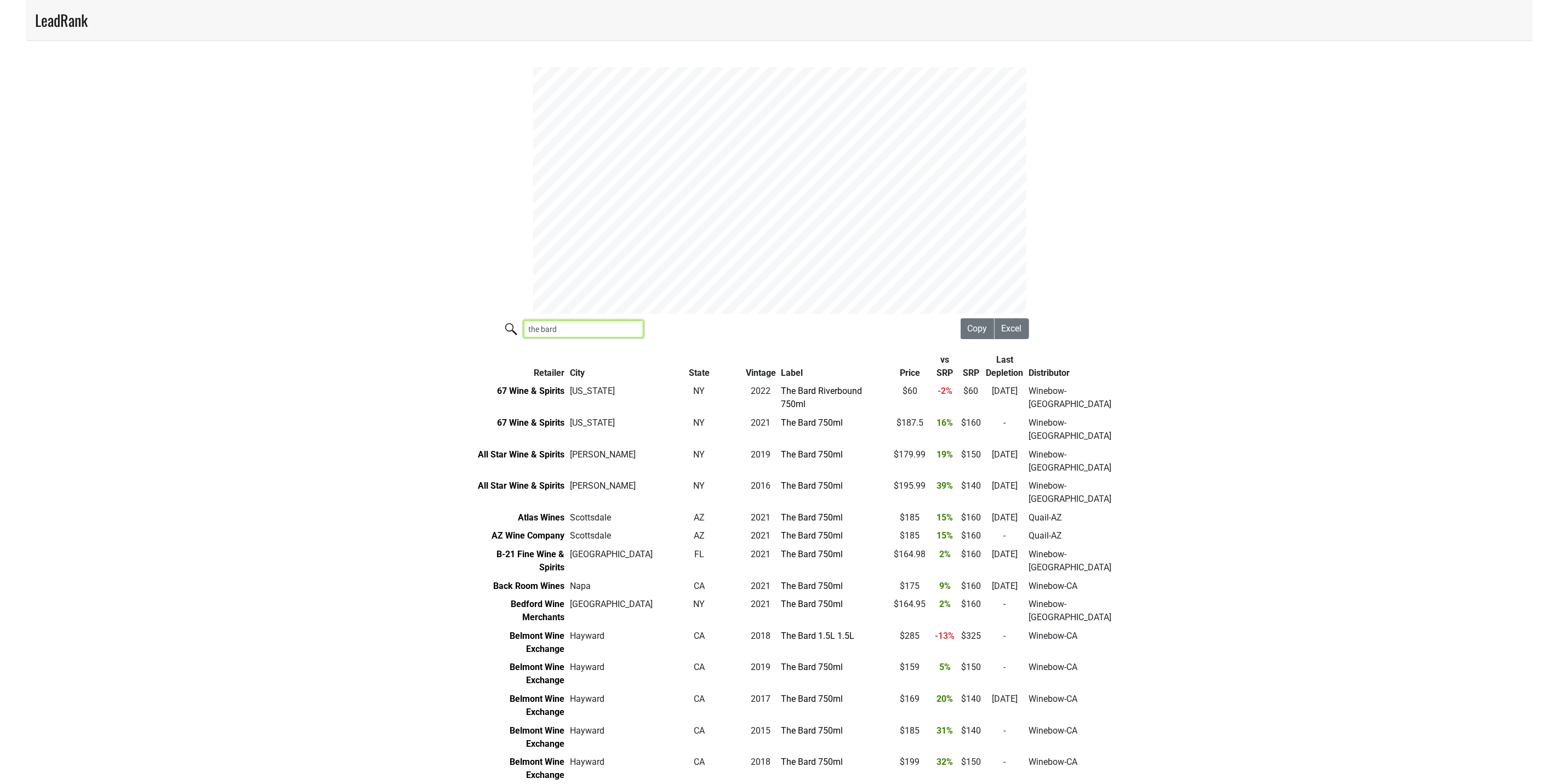
type input "the bard"
click at [1010, 329] on span "Excel" at bounding box center [1012, 328] width 20 height 10
